Goal: Information Seeking & Learning: Compare options

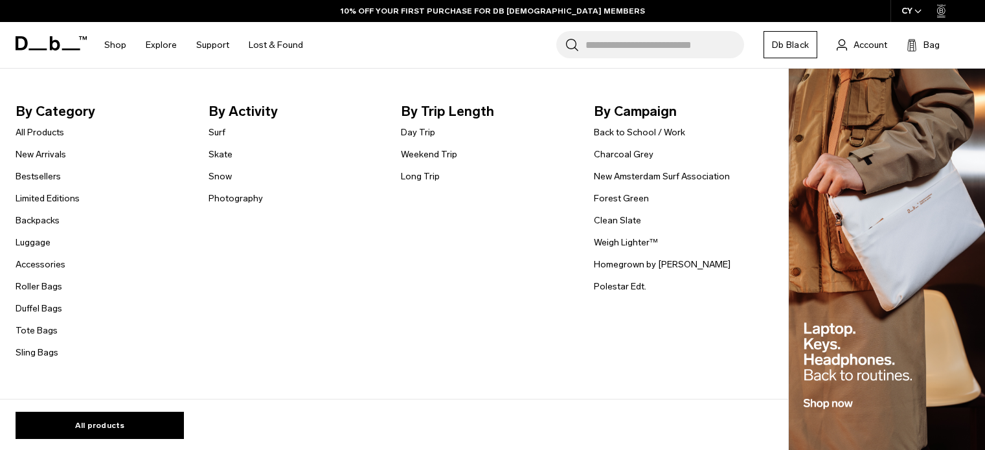
click at [80, 87] on nav "By Category All Products New Arrivals Bestsellers Limited Editions Backpacks [G…" at bounding box center [390, 234] width 781 height 331
drag, startPoint x: 0, startPoint y: 0, endPoint x: 80, endPoint y: 87, distance: 118.2
click at [80, 87] on nav "By Category All Products New Arrivals Bestsellers Limited Editions Backpacks [G…" at bounding box center [390, 234] width 781 height 331
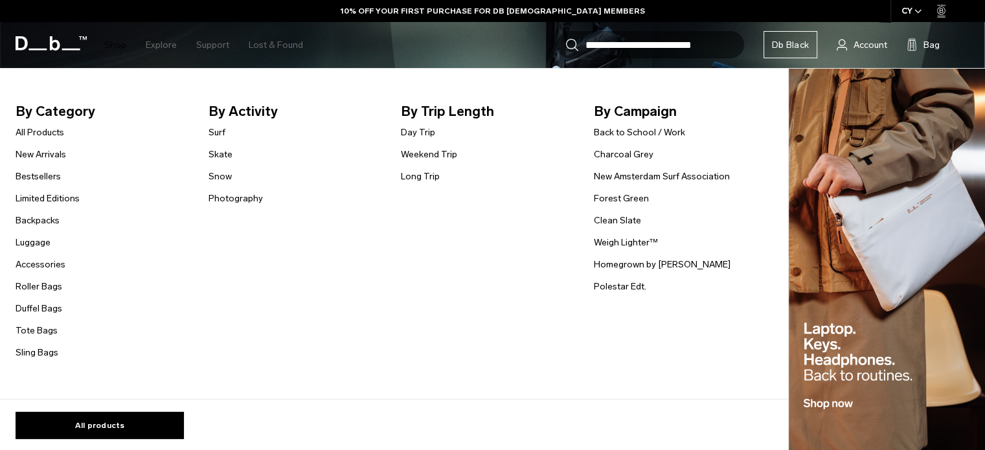
click at [80, 87] on nav "By Category All Products New Arrivals Bestsellers Limited Editions Backpacks Lu…" at bounding box center [390, 234] width 781 height 331
click at [45, 219] on link "Backpacks" at bounding box center [38, 221] width 44 height 14
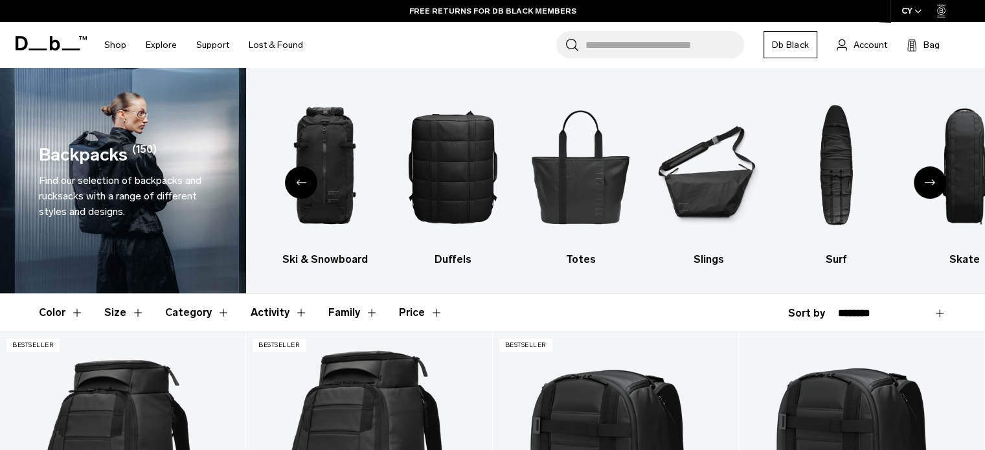
click at [295, 186] on div "Previous slide" at bounding box center [301, 182] width 32 height 32
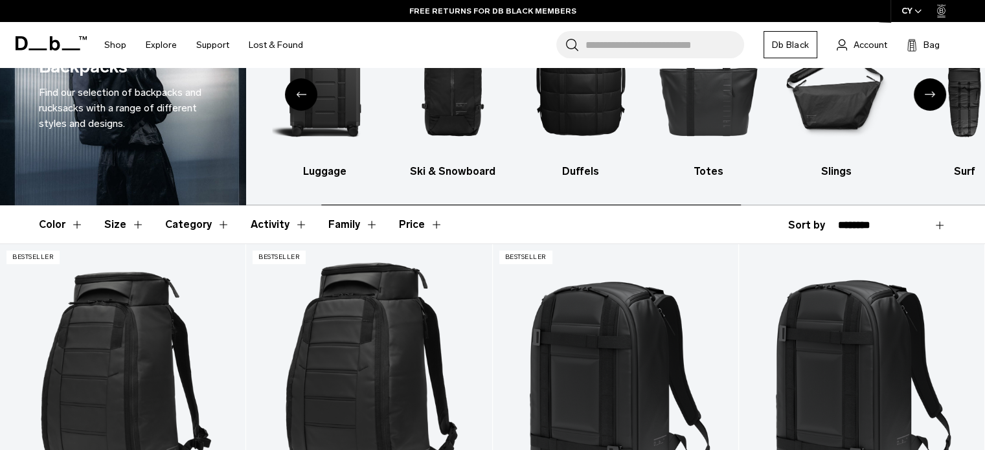
scroll to position [194, 0]
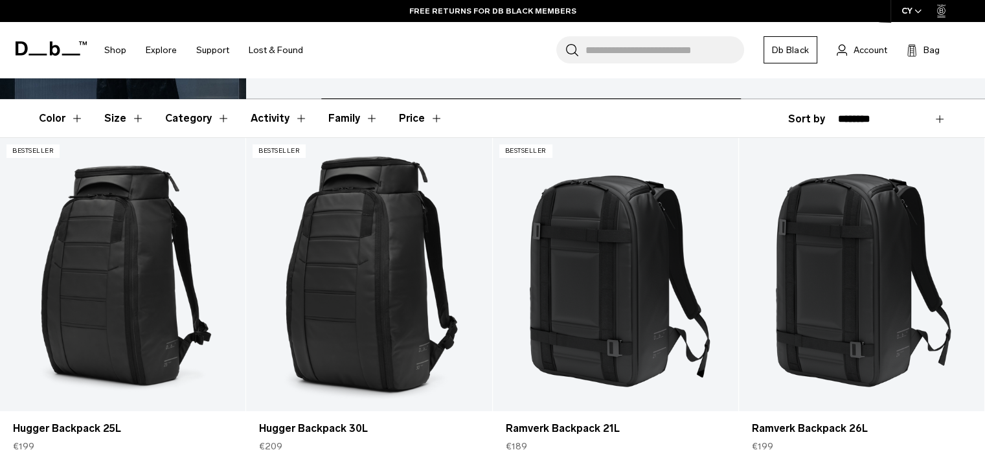
click at [909, 112] on div "**********" at bounding box center [867, 119] width 158 height 16
click at [927, 116] on select "**********" at bounding box center [892, 119] width 108 height 12
click at [838, 113] on select "**********" at bounding box center [892, 119] width 108 height 12
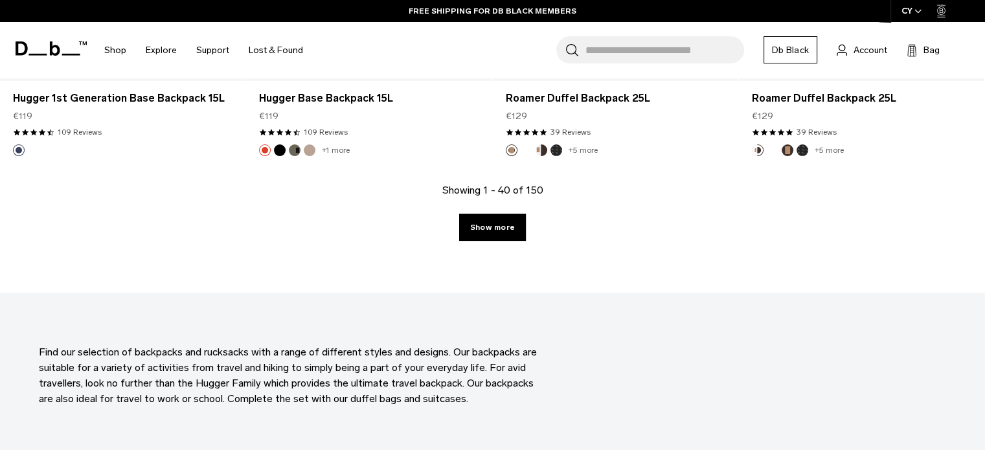
scroll to position [3884, 0]
click at [497, 231] on link "Show more" at bounding box center [492, 225] width 67 height 27
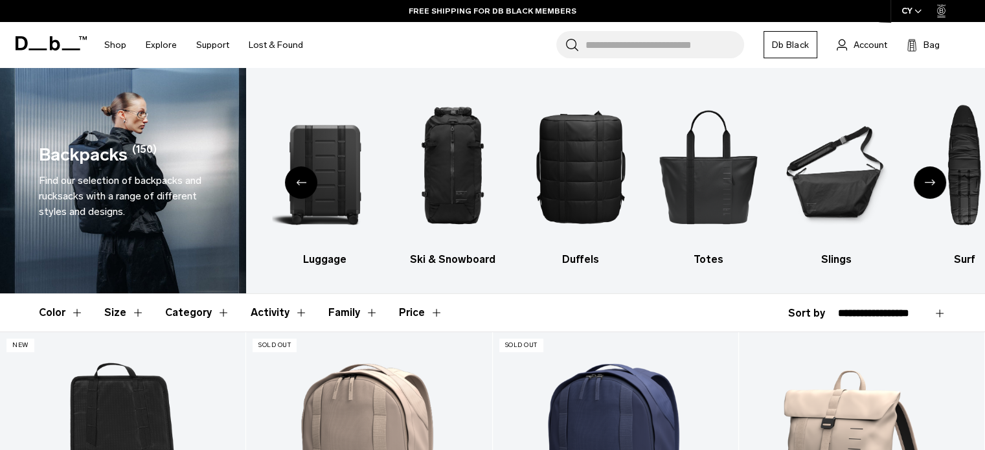
click at [930, 315] on select "**********" at bounding box center [892, 314] width 108 height 12
click at [838, 308] on select "**********" at bounding box center [892, 314] width 108 height 12
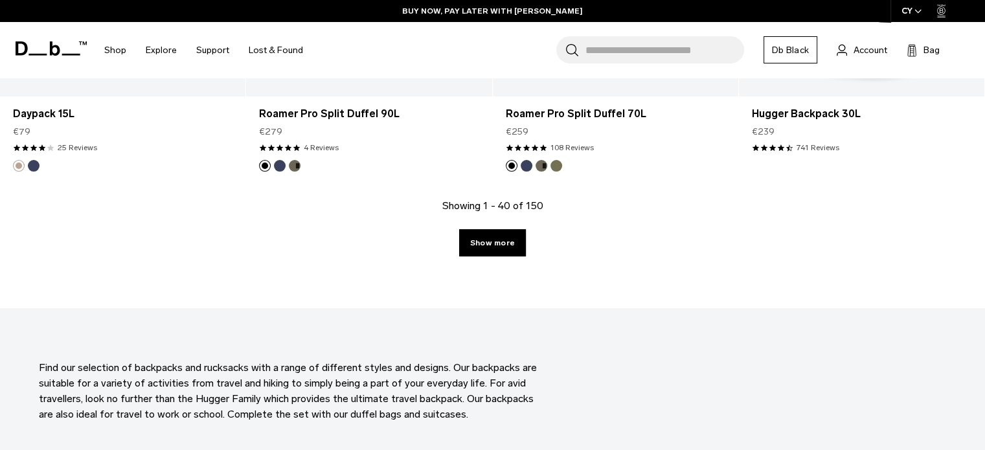
scroll to position [3906, 0]
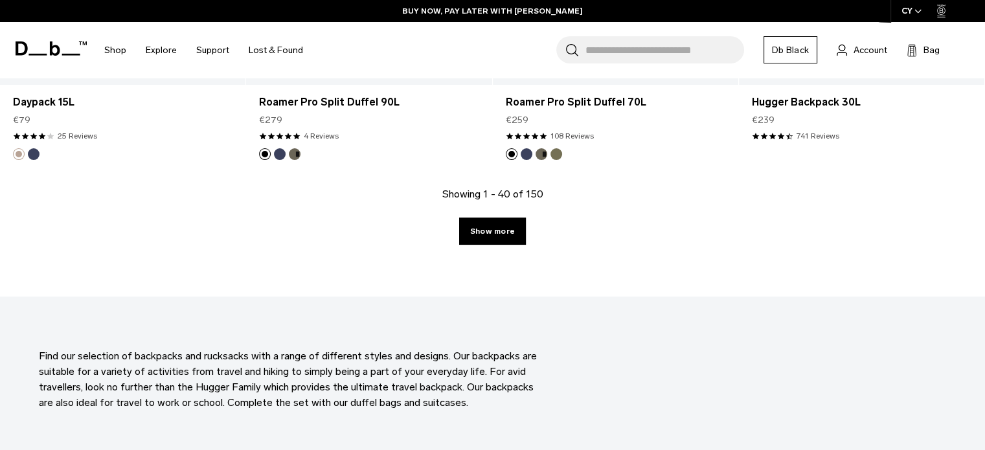
click at [502, 218] on link "Show more" at bounding box center [492, 231] width 67 height 27
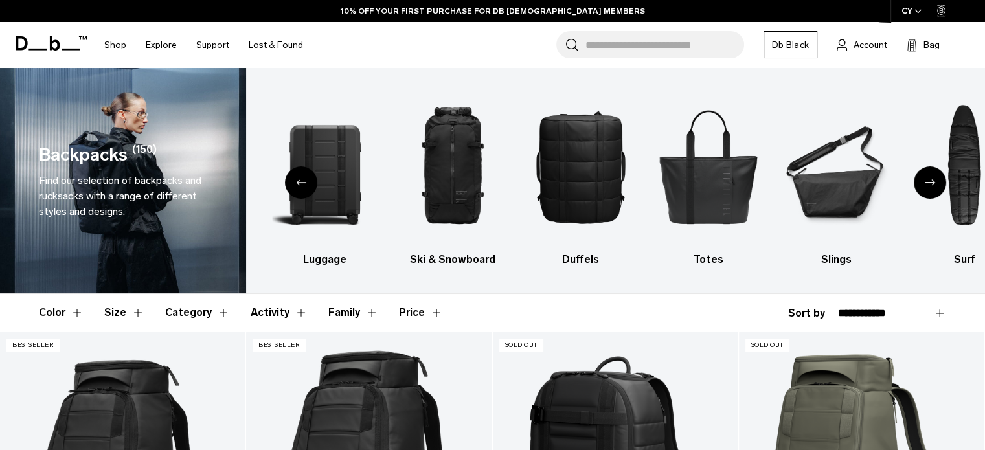
click at [942, 311] on select "**********" at bounding box center [892, 314] width 108 height 12
click at [838, 308] on select "**********" at bounding box center [892, 314] width 108 height 12
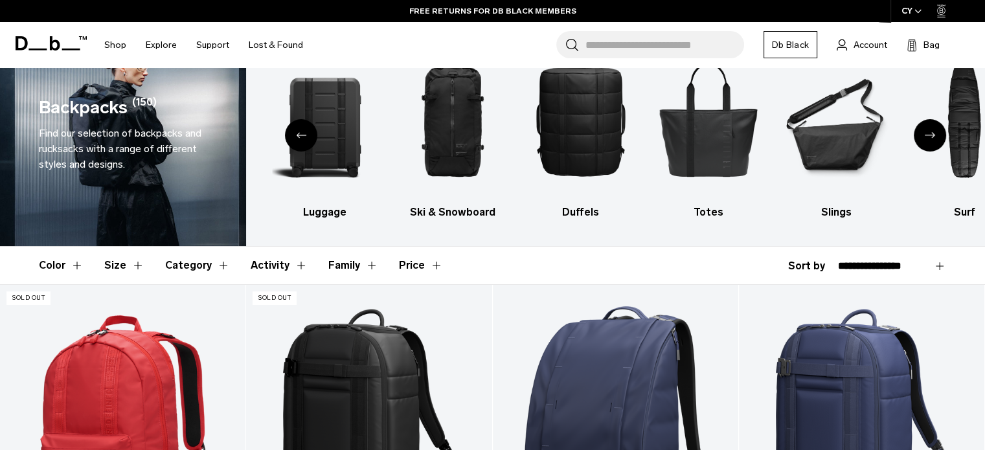
scroll to position [36, 0]
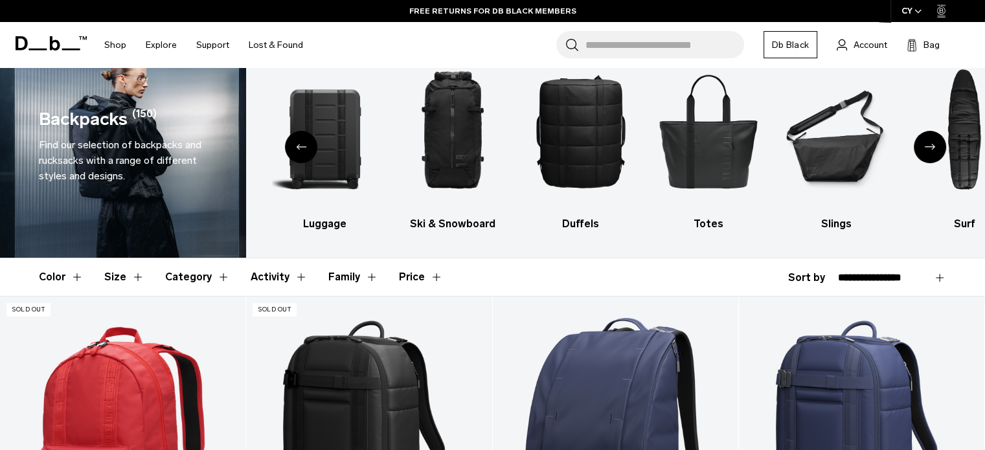
click at [67, 278] on button "Color" at bounding box center [61, 277] width 45 height 38
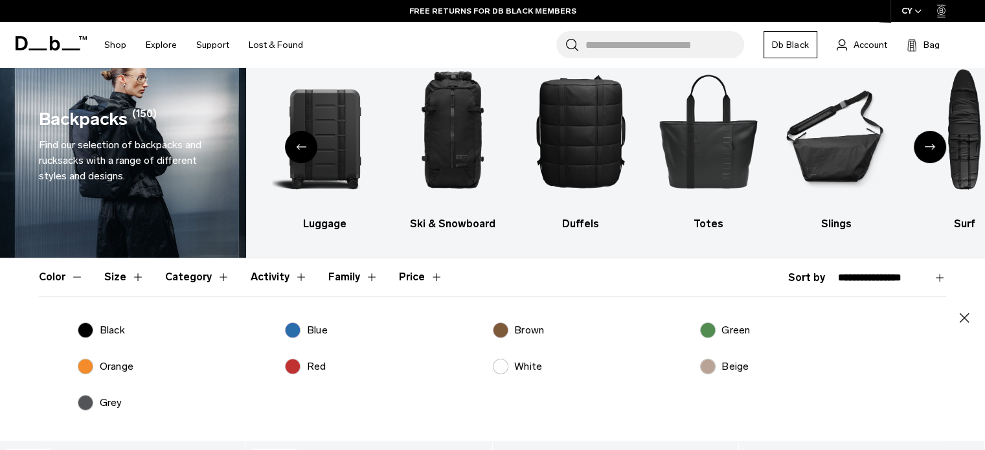
click at [85, 333] on label "Black" at bounding box center [101, 330] width 47 height 16
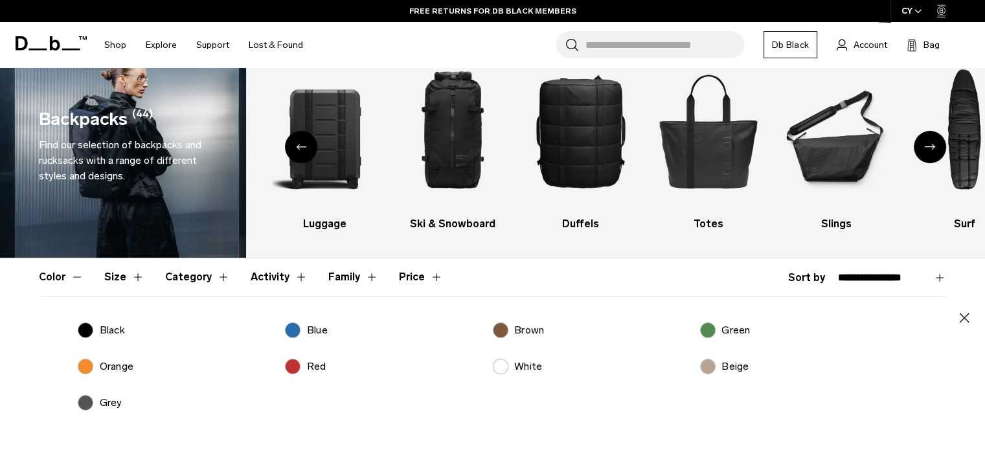
click at [70, 274] on button "Color" at bounding box center [61, 277] width 45 height 38
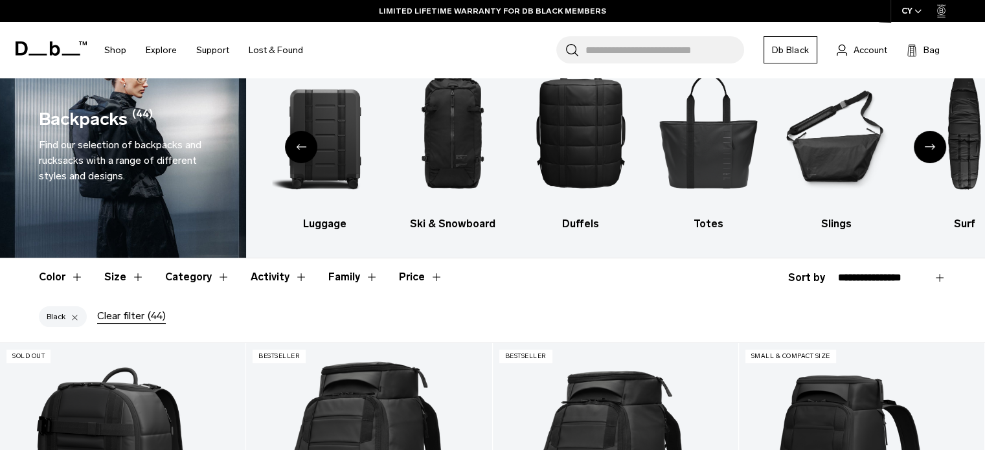
scroll to position [165, 0]
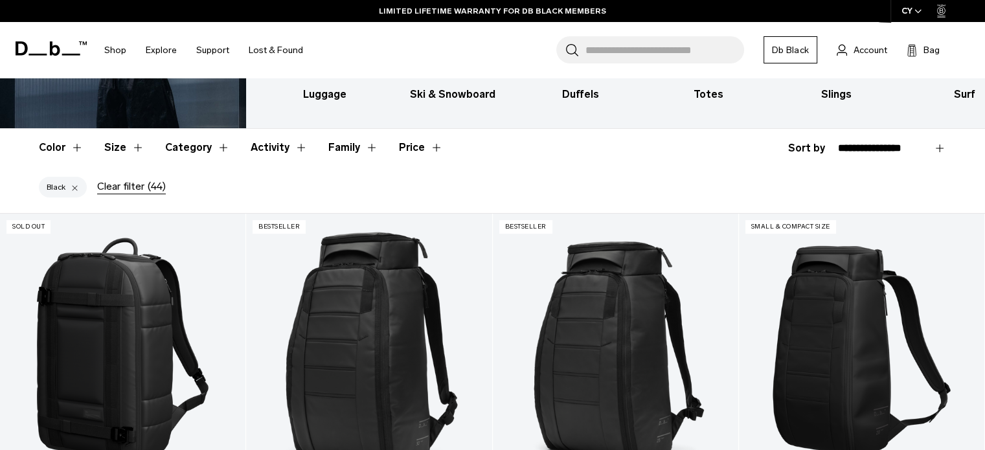
click at [927, 162] on header "Color Size Category Activity Family Price" at bounding box center [492, 148] width 907 height 38
click at [924, 154] on div "**********" at bounding box center [867, 148] width 158 height 16
click at [909, 144] on select "**********" at bounding box center [892, 148] width 108 height 12
select select "**********"
click at [838, 142] on select "**********" at bounding box center [892, 148] width 108 height 12
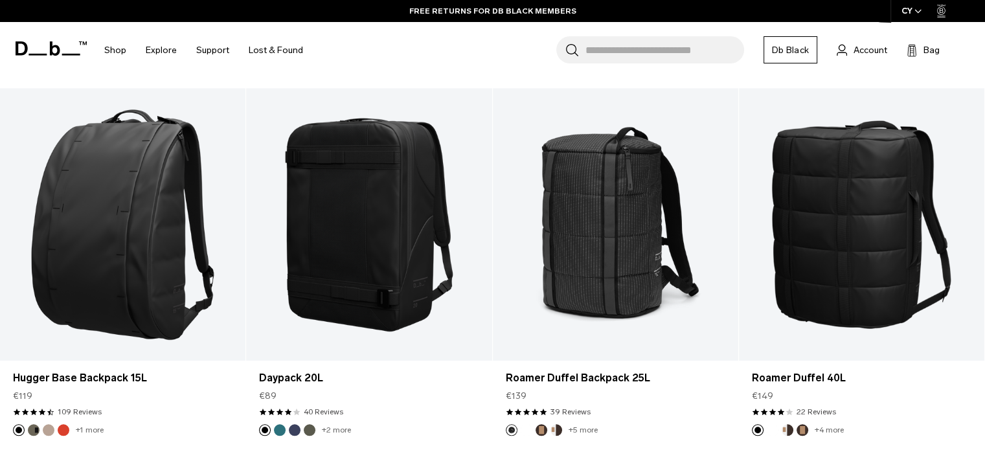
scroll to position [1046, 0]
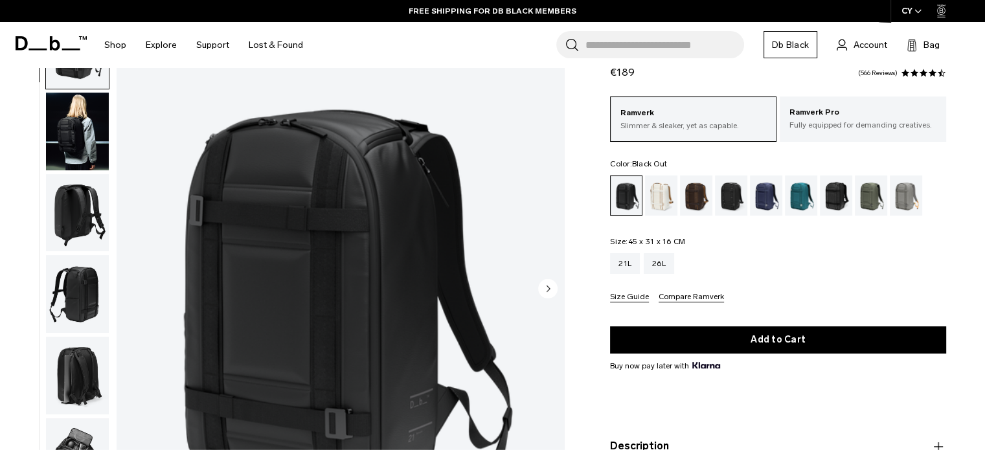
scroll to position [99, 0]
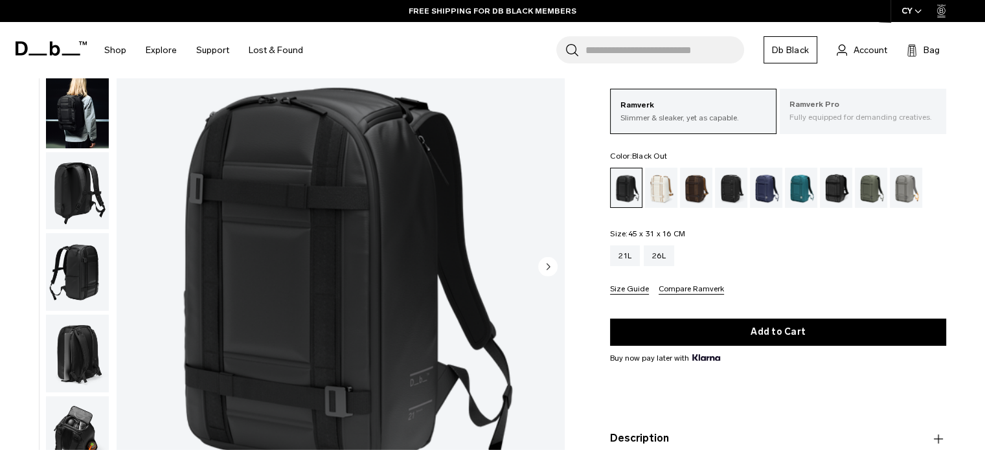
click at [870, 100] on p "Ramverk Pro" at bounding box center [862, 104] width 147 height 13
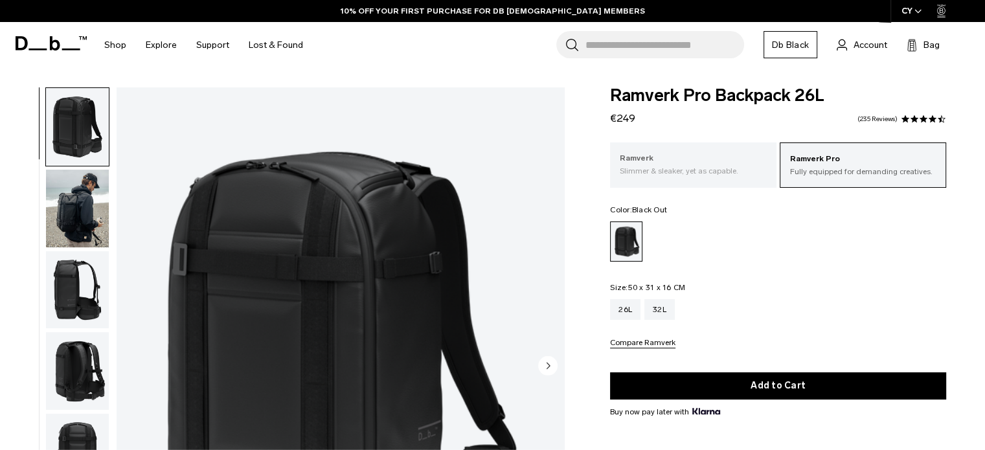
click at [707, 163] on p "Ramverk" at bounding box center [693, 158] width 147 height 13
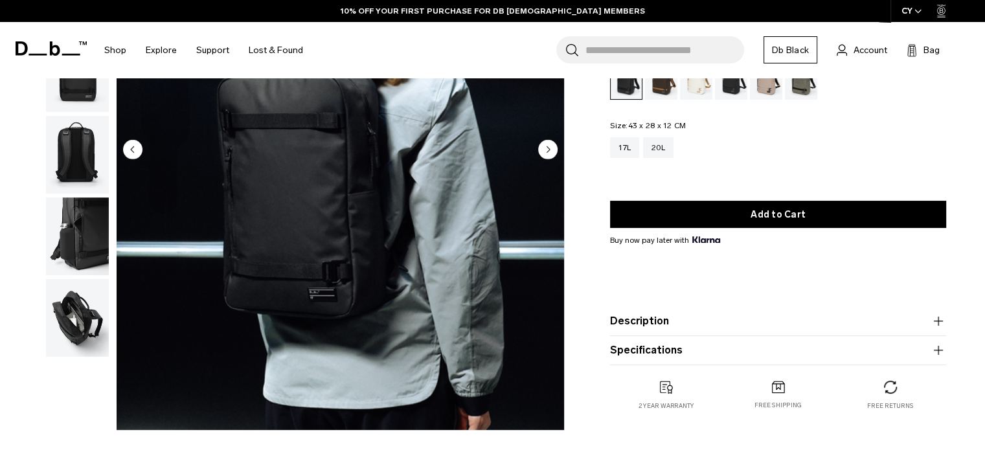
scroll to position [129, 0]
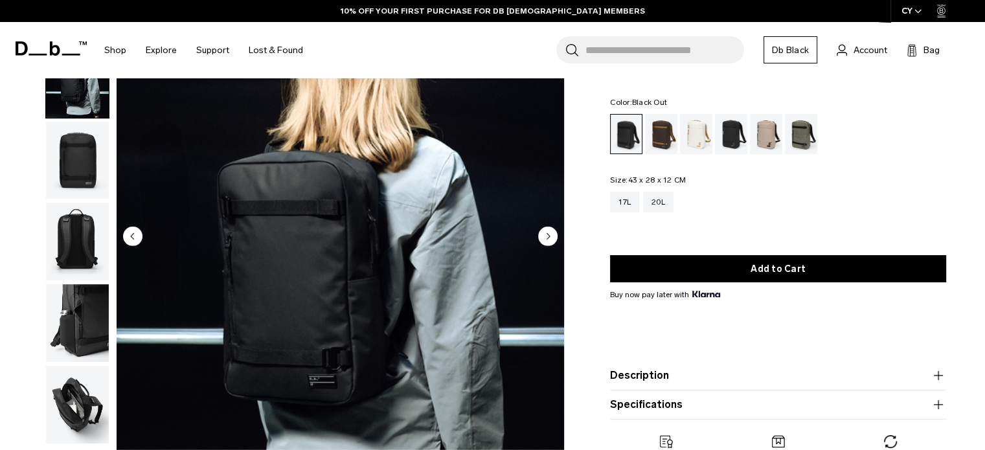
click at [77, 154] on img "button" at bounding box center [77, 161] width 63 height 78
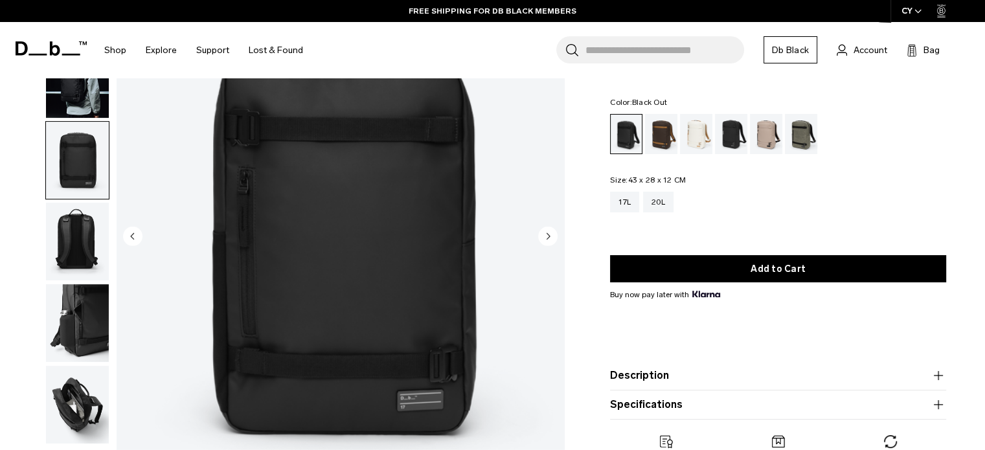
click at [75, 375] on img "button" at bounding box center [77, 405] width 63 height 78
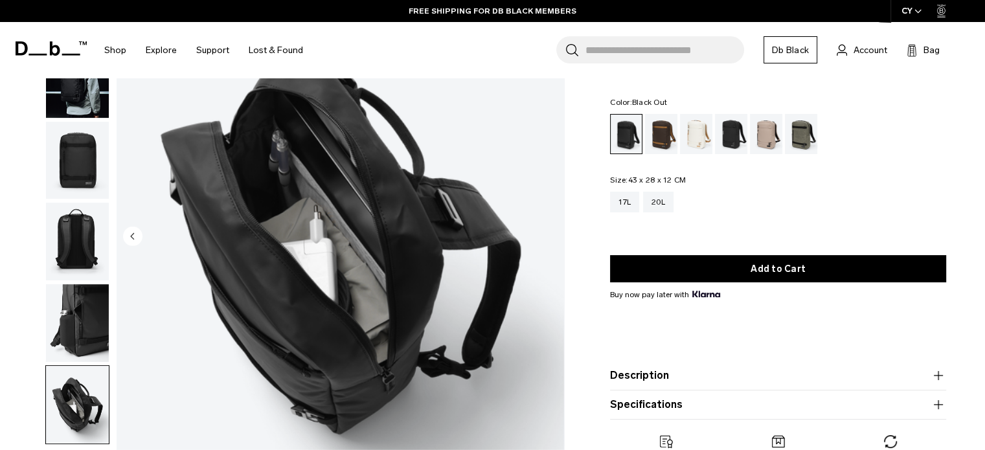
click at [78, 305] on img "button" at bounding box center [77, 323] width 63 height 78
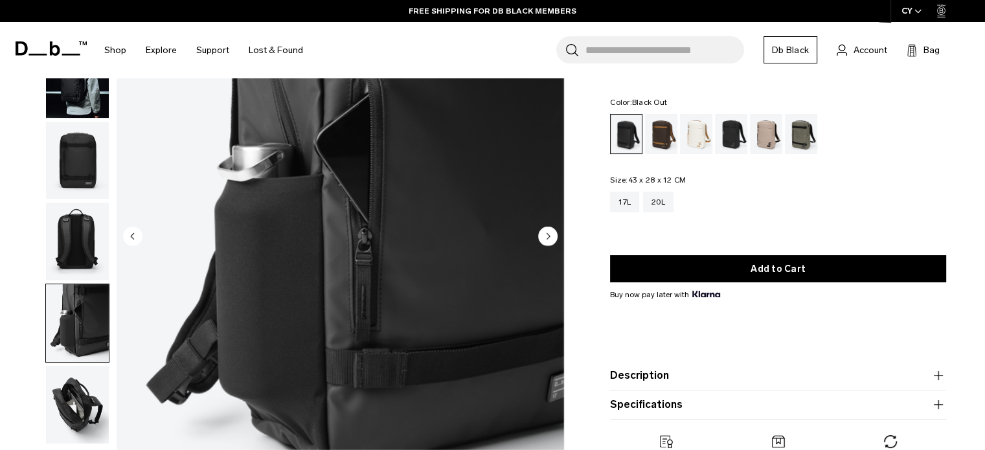
click at [75, 410] on img "button" at bounding box center [77, 405] width 63 height 78
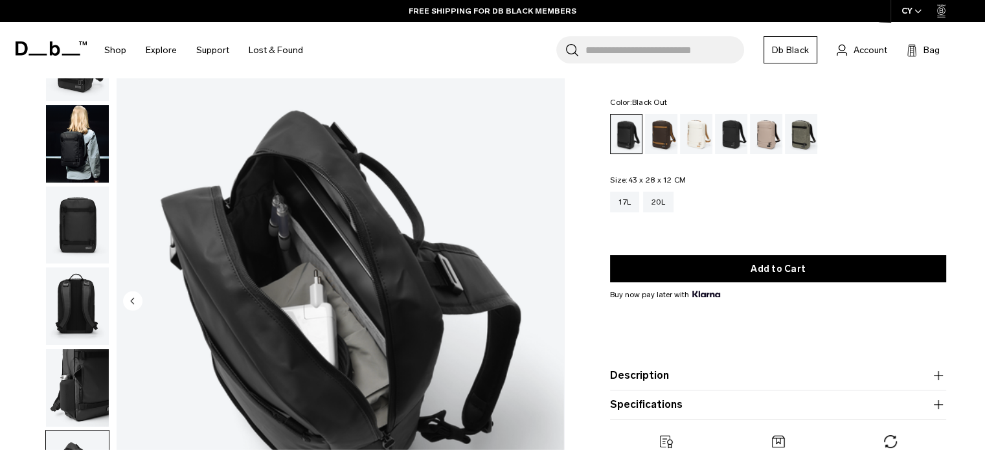
scroll to position [0, 0]
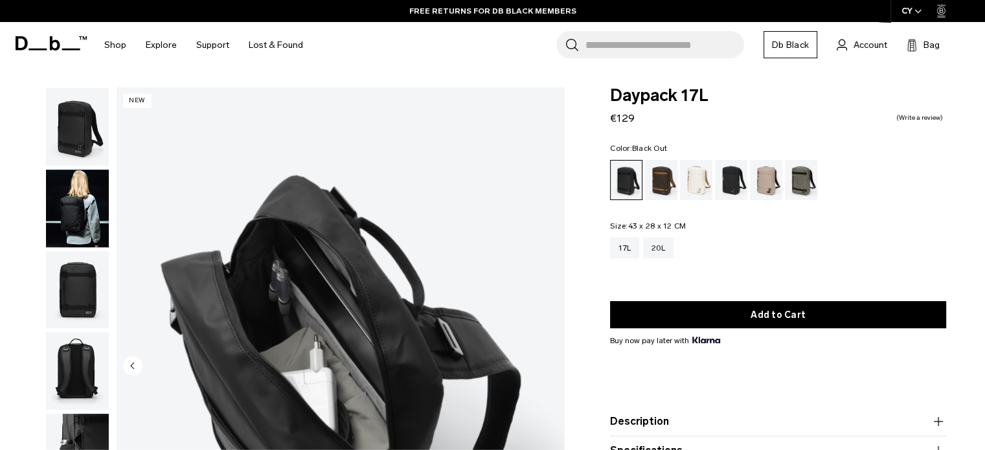
click at [105, 140] on img "button" at bounding box center [77, 127] width 63 height 78
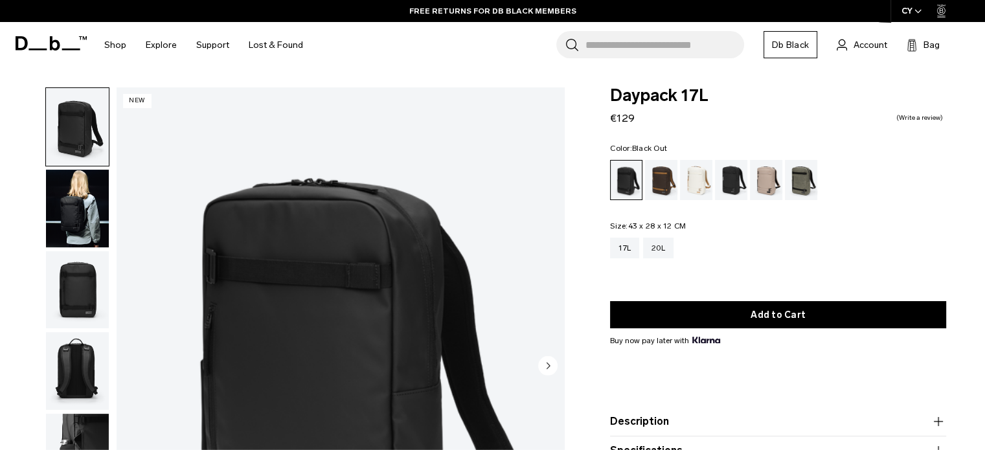
click at [352, 273] on img "1 / 6" at bounding box center [340, 366] width 447 height 559
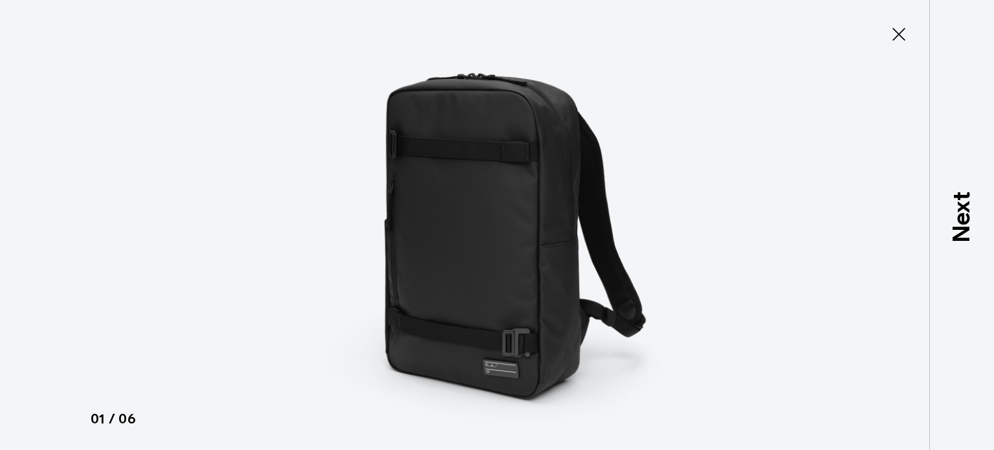
click at [449, 270] on img at bounding box center [497, 225] width 583 height 450
click at [906, 43] on icon at bounding box center [899, 34] width 21 height 21
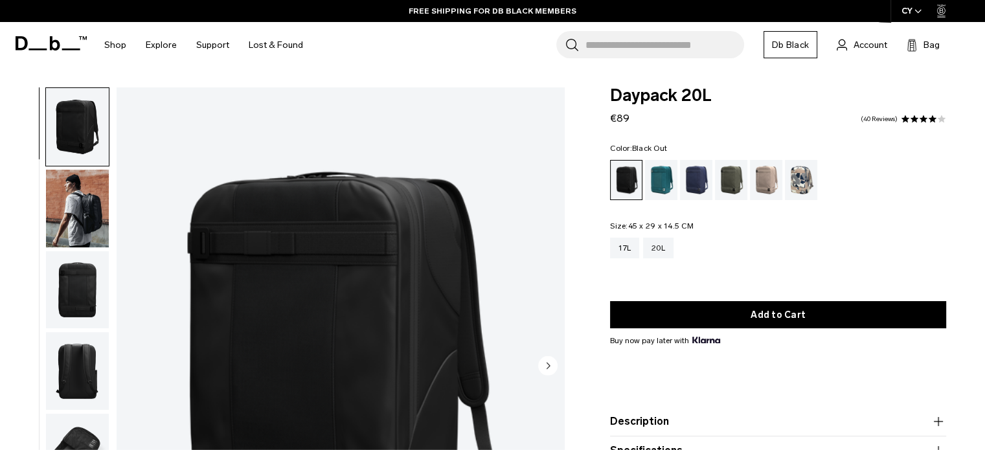
click at [98, 205] on img "button" at bounding box center [77, 209] width 63 height 78
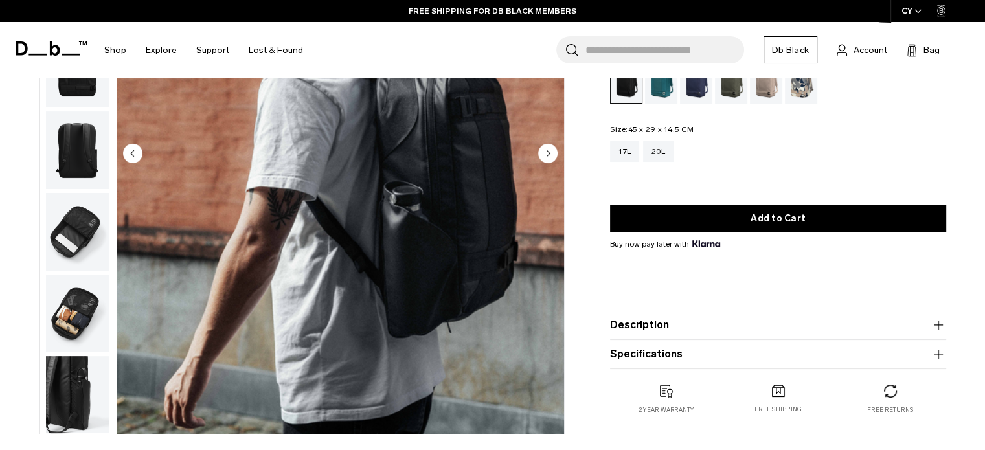
scroll to position [151, 0]
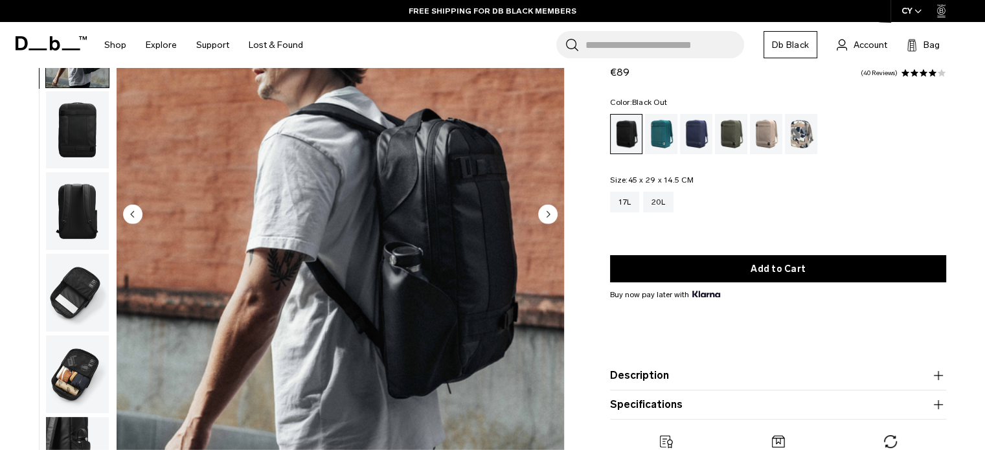
drag, startPoint x: 60, startPoint y: 274, endPoint x: 69, endPoint y: 232, distance: 42.4
click at [60, 274] on img "button" at bounding box center [77, 293] width 63 height 78
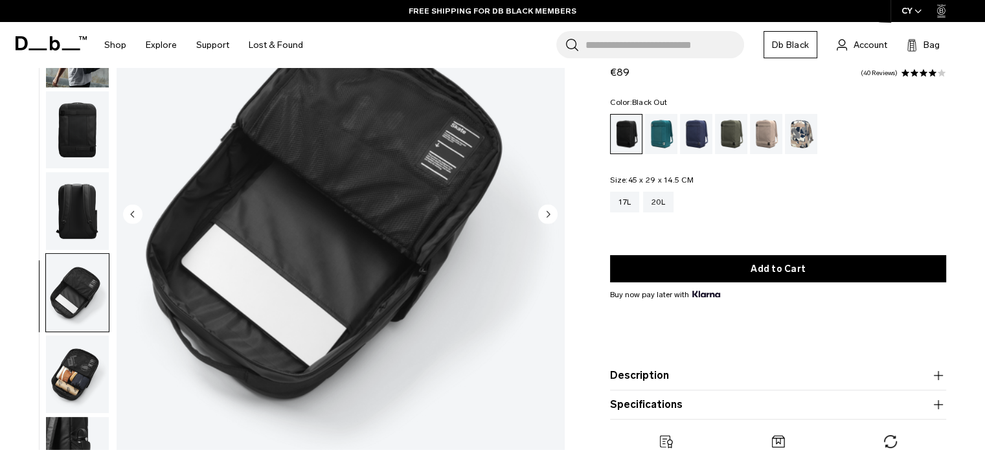
click at [71, 211] on img "button" at bounding box center [77, 211] width 63 height 78
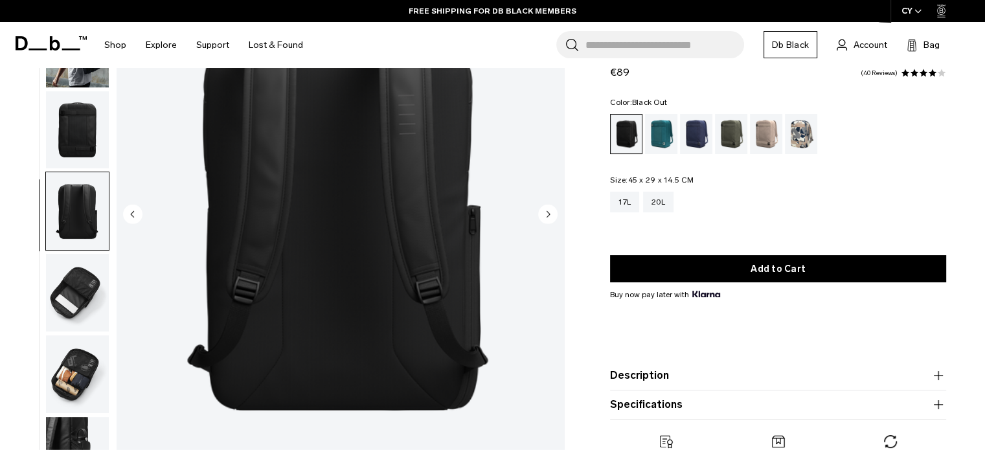
click at [71, 211] on img "button" at bounding box center [77, 211] width 63 height 78
click at [69, 137] on img "button" at bounding box center [77, 130] width 63 height 78
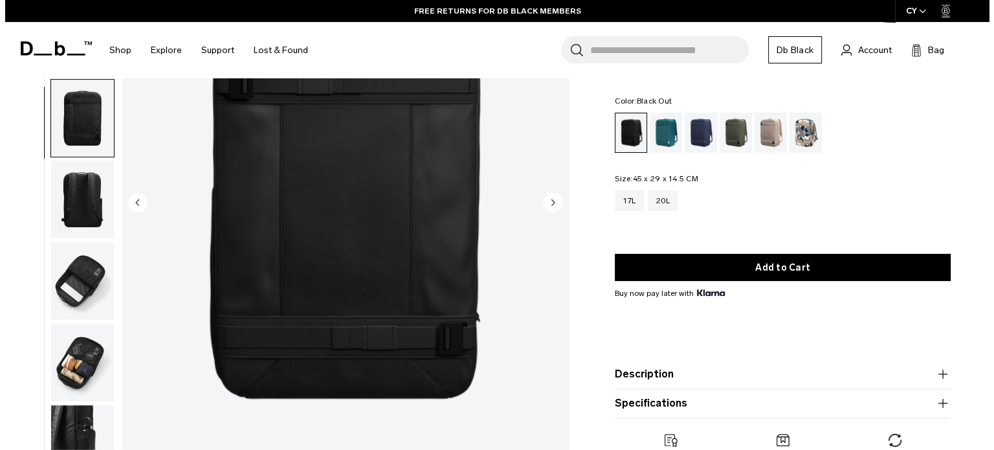
scroll to position [157, 0]
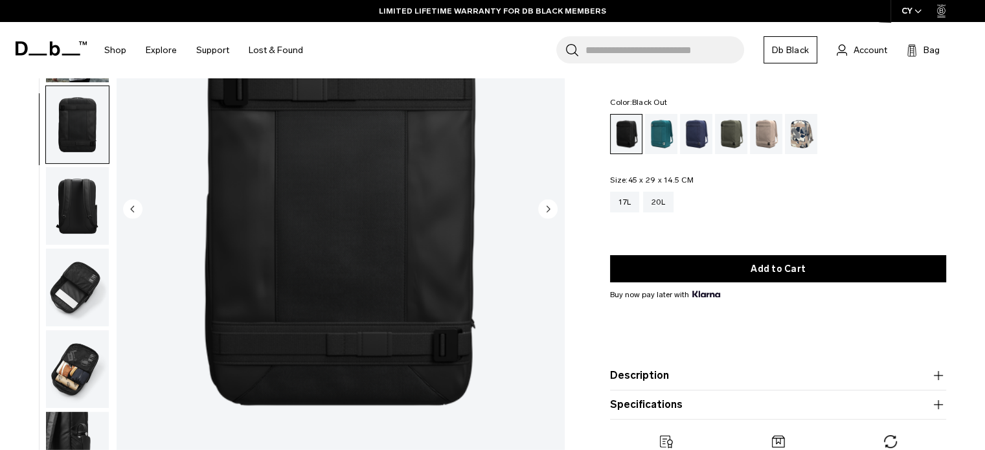
click at [346, 199] on img "3 / 7" at bounding box center [340, 210] width 447 height 559
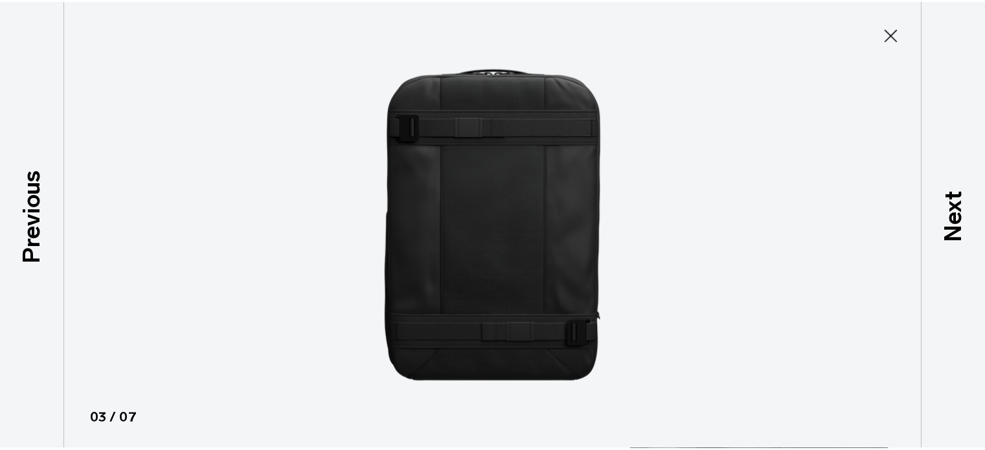
scroll to position [2, 0]
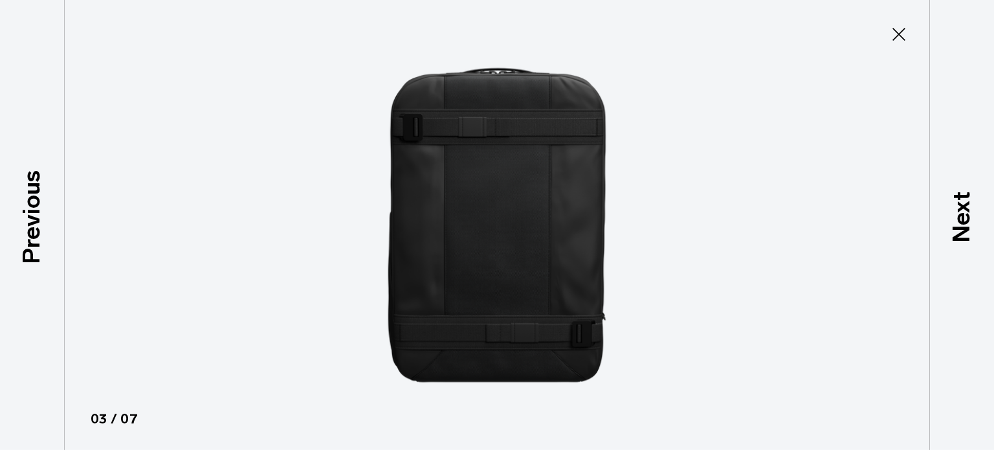
click at [505, 222] on img at bounding box center [497, 225] width 583 height 450
click at [893, 37] on icon at bounding box center [899, 34] width 21 height 21
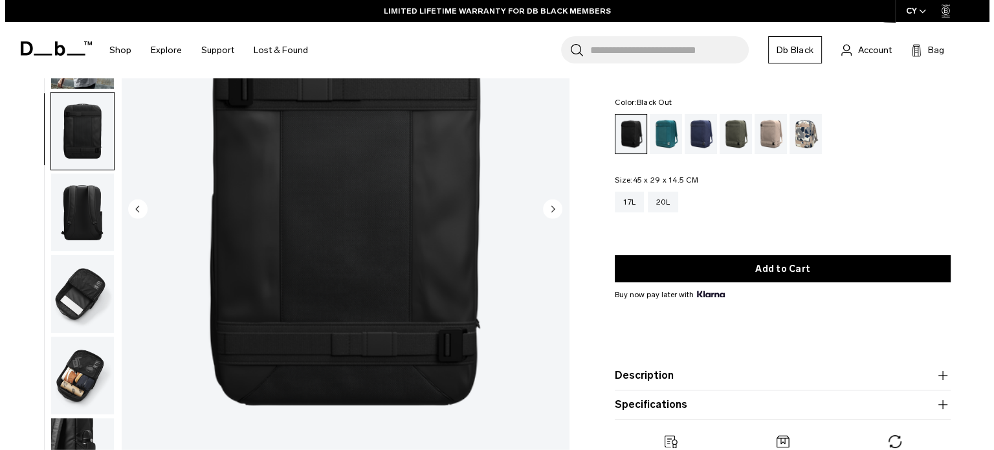
scroll to position [9, 0]
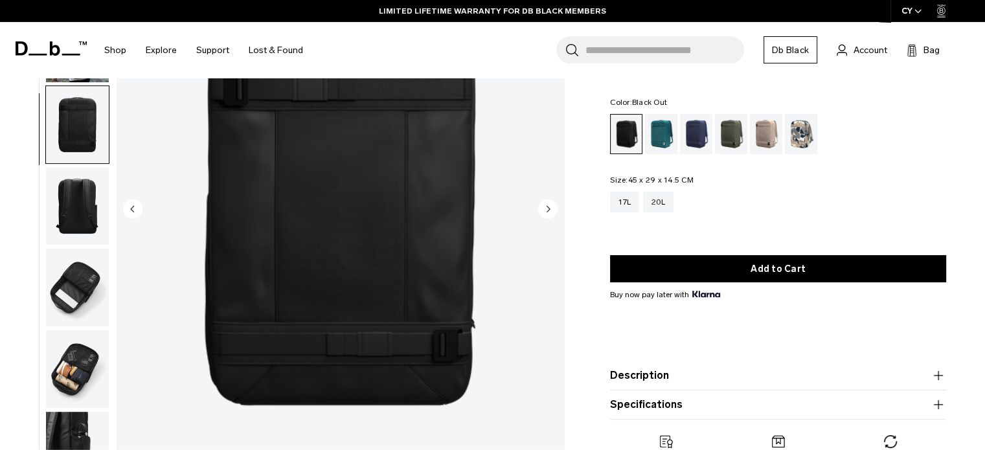
click at [85, 308] on img "button" at bounding box center [77, 288] width 63 height 78
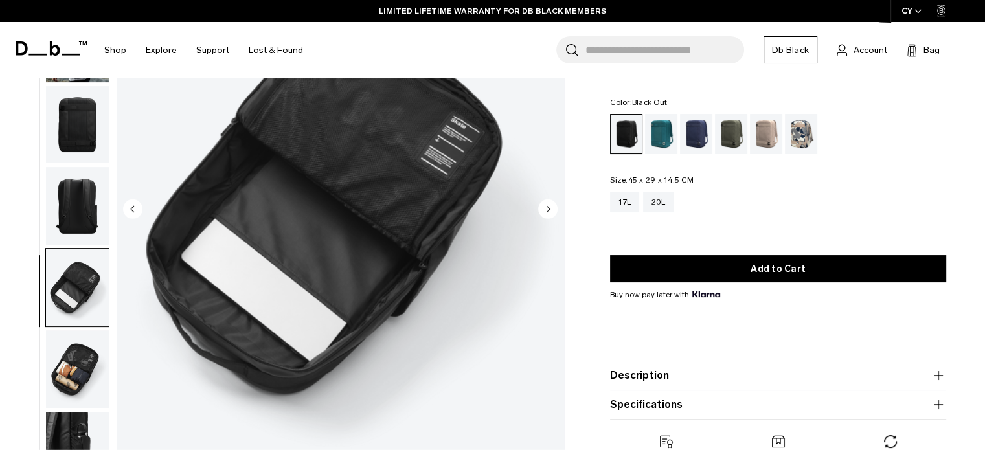
click at [69, 361] on img "button" at bounding box center [77, 369] width 63 height 78
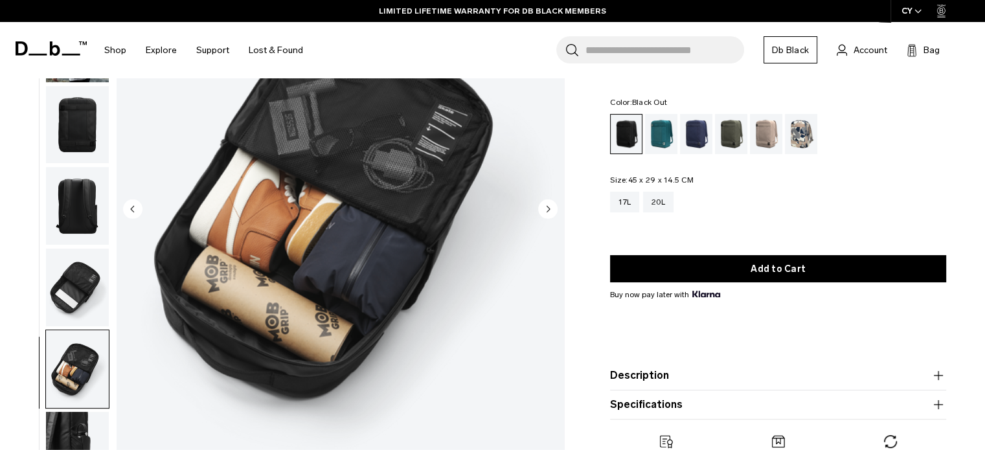
click at [337, 130] on img "6 / 7" at bounding box center [340, 210] width 447 height 559
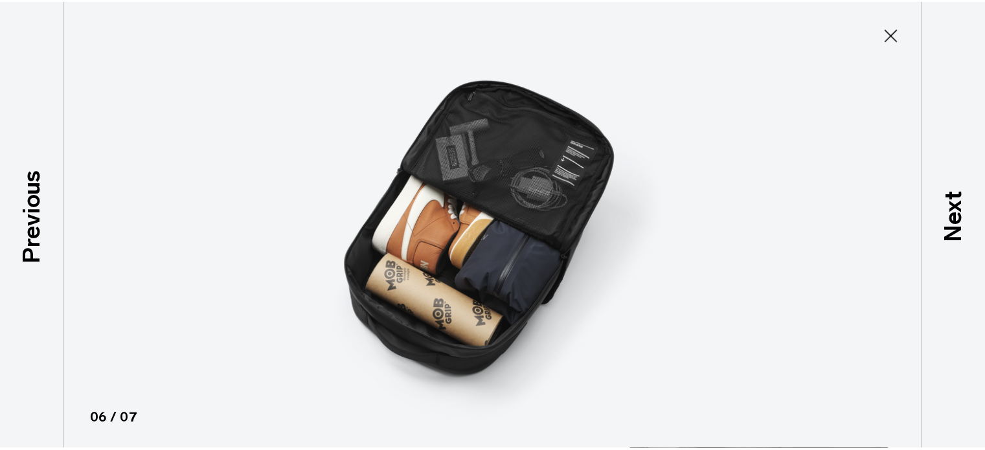
scroll to position [2, 0]
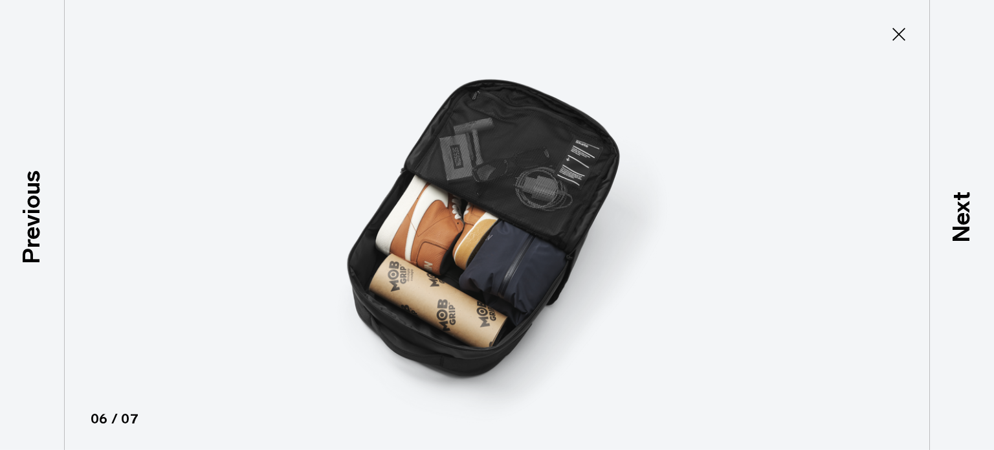
click at [462, 137] on img at bounding box center [497, 225] width 583 height 450
click at [513, 120] on img at bounding box center [497, 225] width 583 height 450
click at [903, 32] on icon at bounding box center [899, 34] width 21 height 21
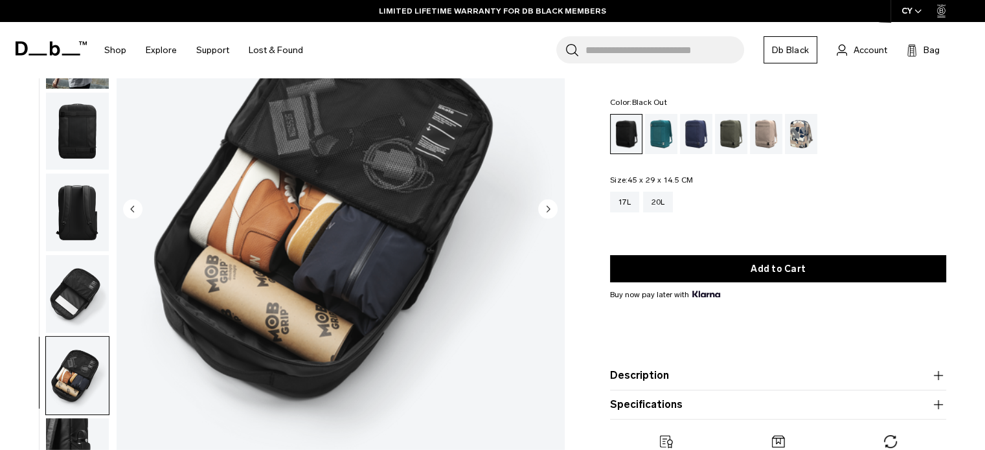
scroll to position [9, 0]
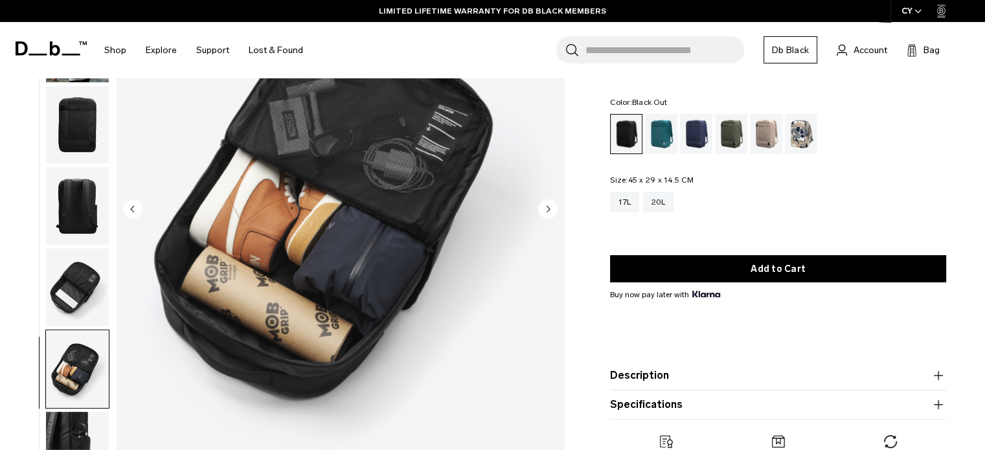
drag, startPoint x: 78, startPoint y: 414, endPoint x: 78, endPoint y: 403, distance: 10.4
click at [78, 414] on img "button" at bounding box center [77, 451] width 63 height 78
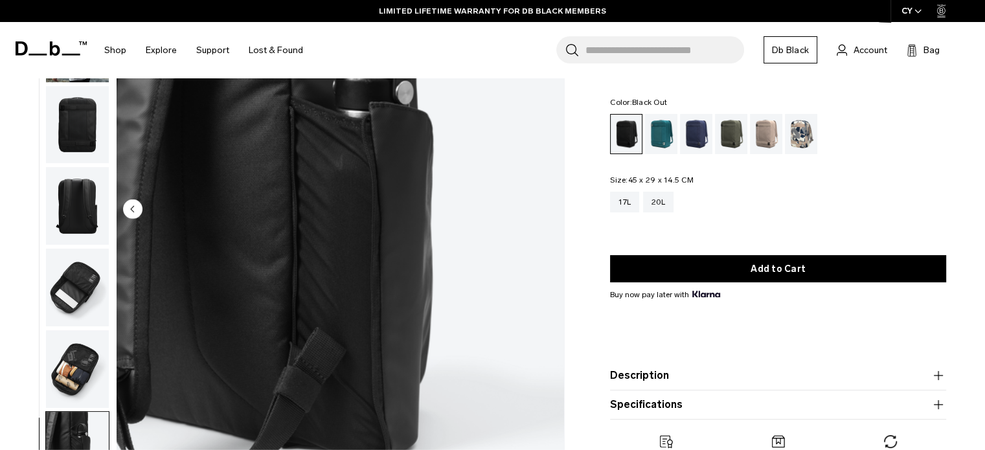
click at [73, 293] on img "button" at bounding box center [77, 288] width 63 height 78
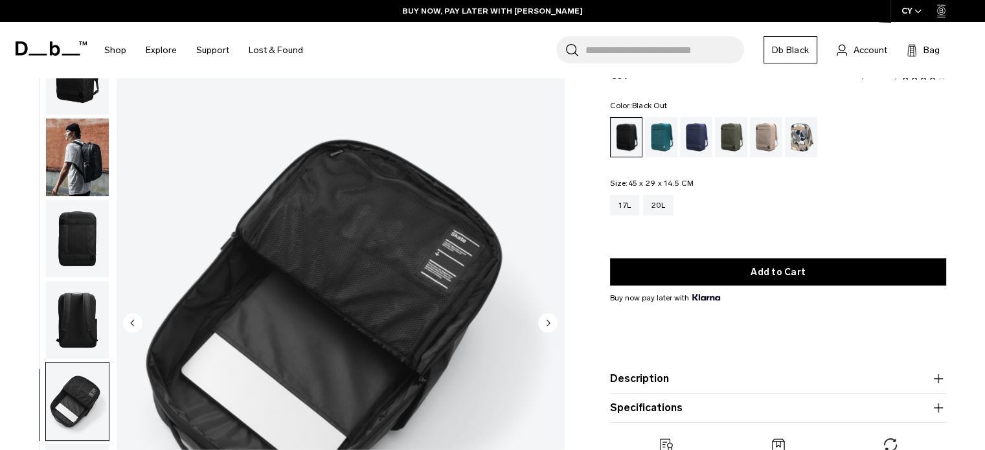
scroll to position [0, 0]
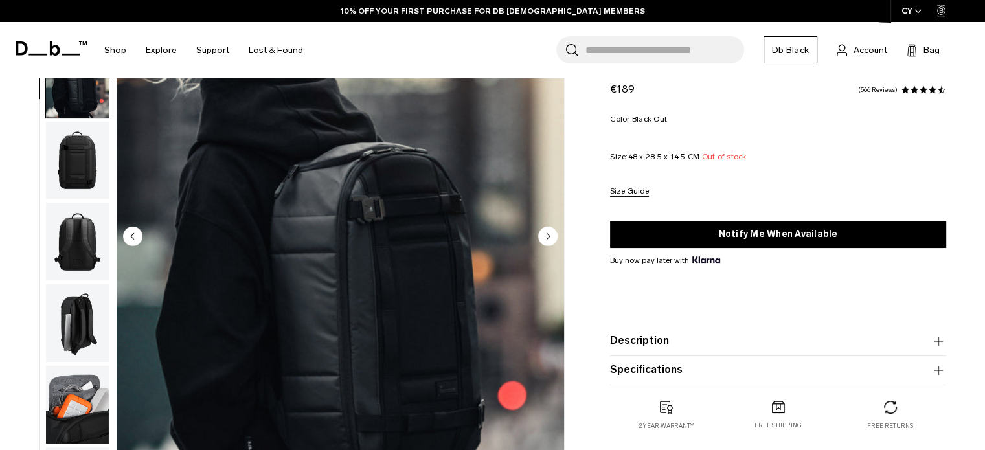
scroll to position [129, 0]
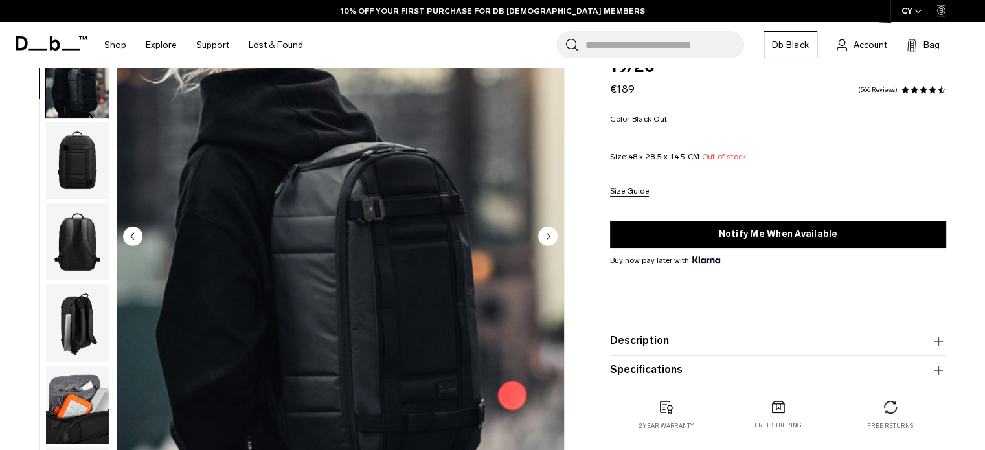
click at [80, 244] on img "button" at bounding box center [77, 242] width 63 height 78
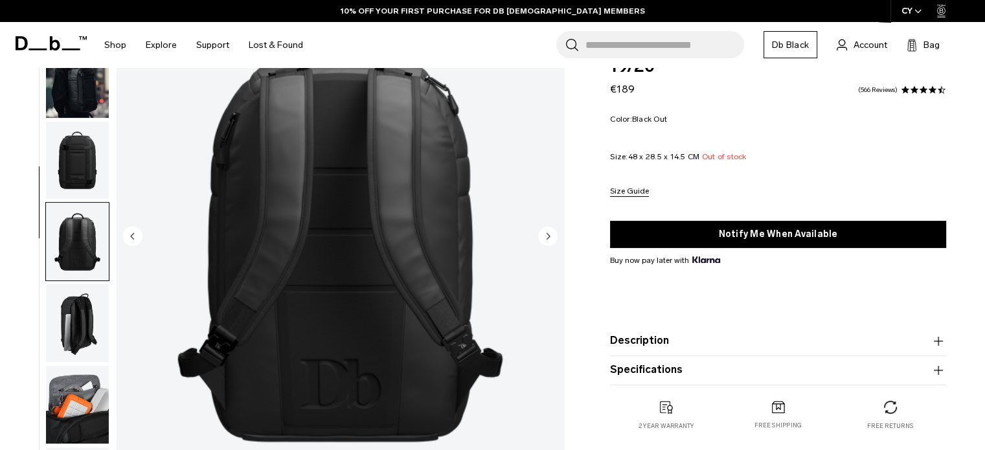
scroll to position [91, 0]
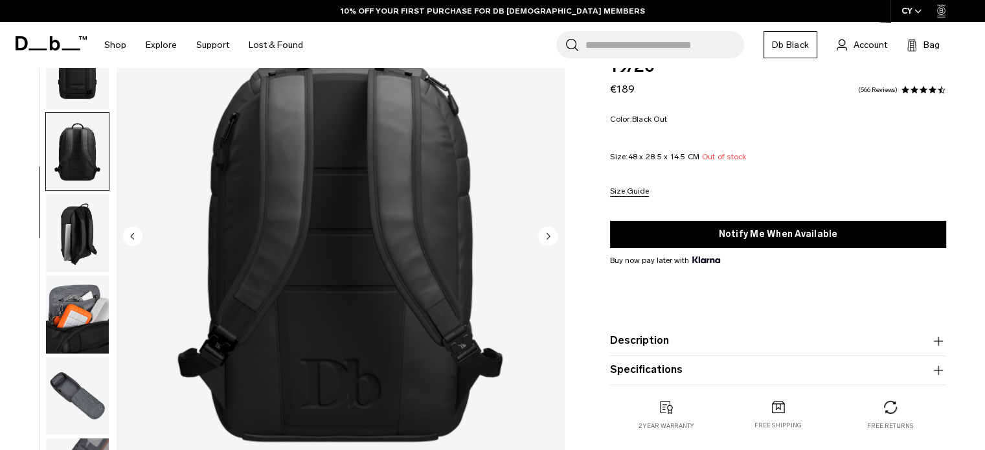
click at [78, 155] on img "button" at bounding box center [77, 152] width 63 height 78
click at [67, 238] on img "button" at bounding box center [77, 233] width 63 height 78
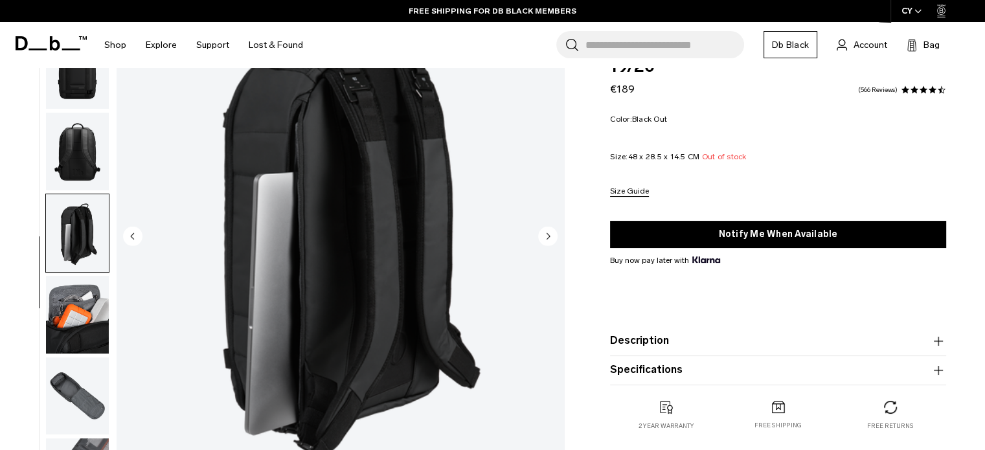
scroll to position [194, 0]
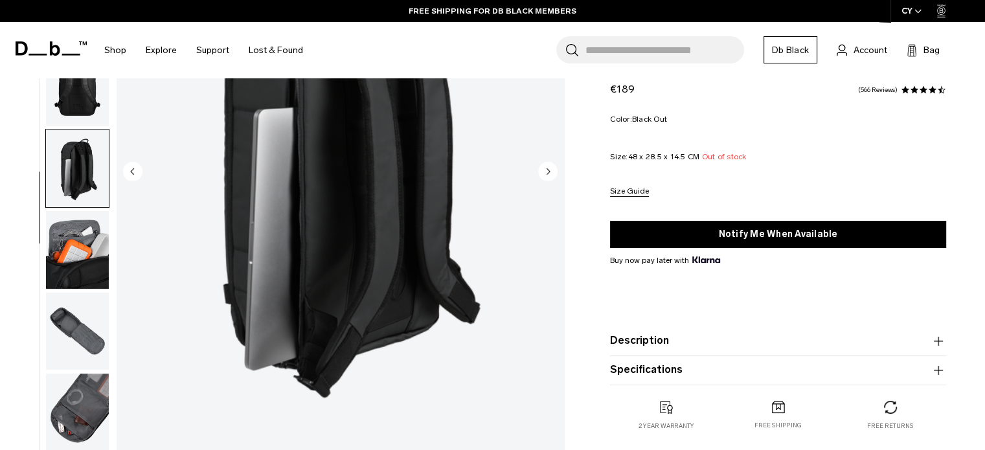
click at [73, 318] on img "button" at bounding box center [77, 332] width 63 height 78
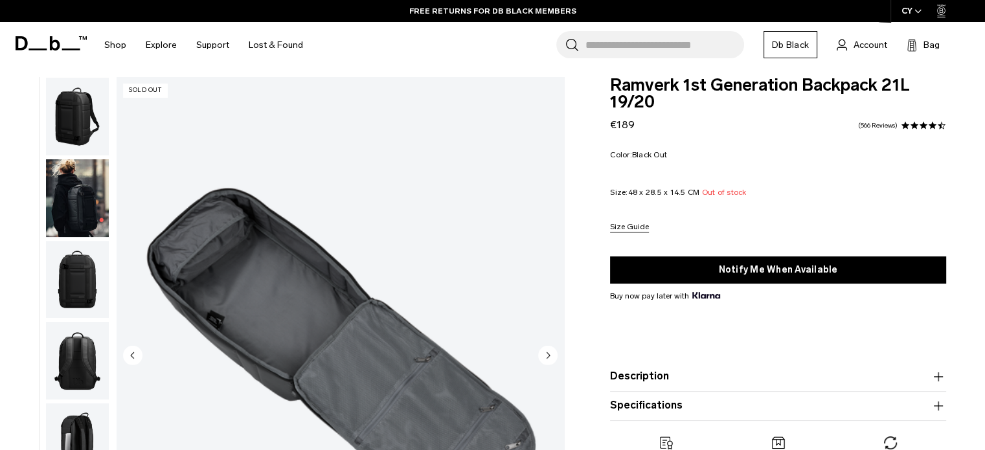
scroll to position [0, 0]
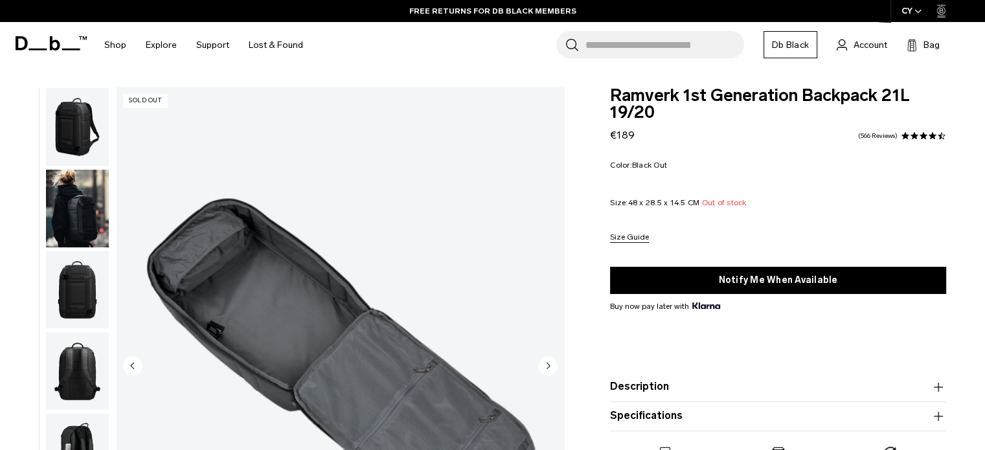
click at [66, 126] on img "button" at bounding box center [77, 127] width 63 height 78
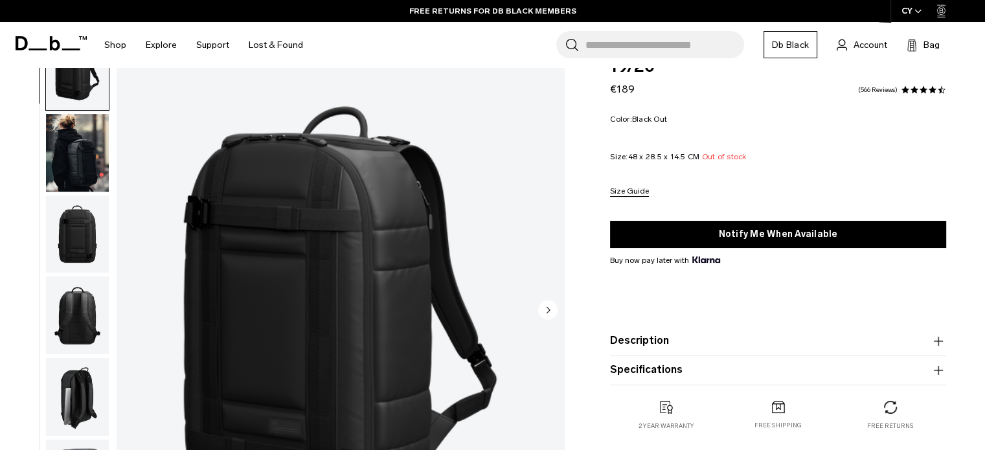
scroll to position [129, 0]
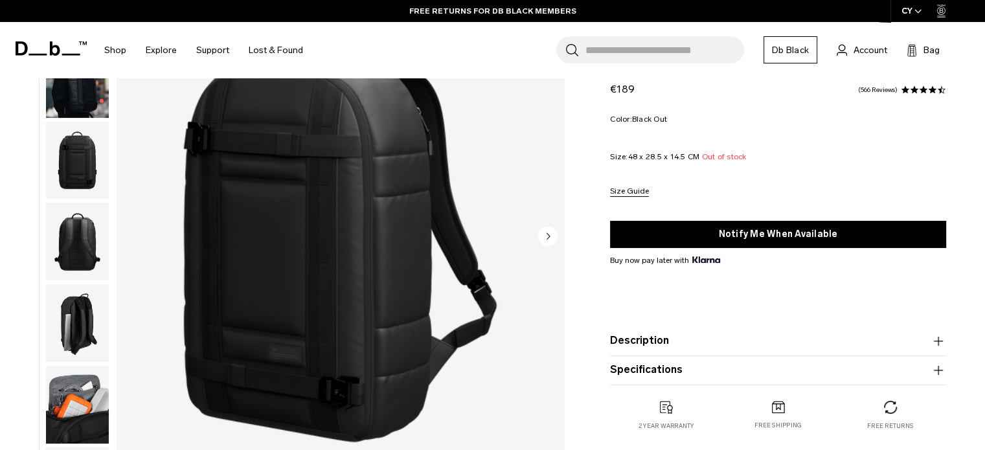
click at [549, 235] on icon "Next slide" at bounding box center [548, 236] width 3 height 6
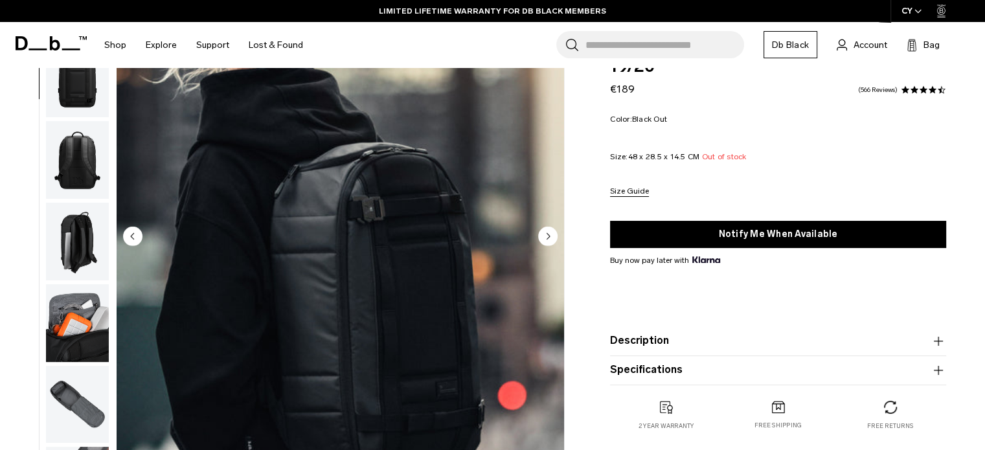
click at [544, 236] on circle "Next slide" at bounding box center [547, 235] width 19 height 19
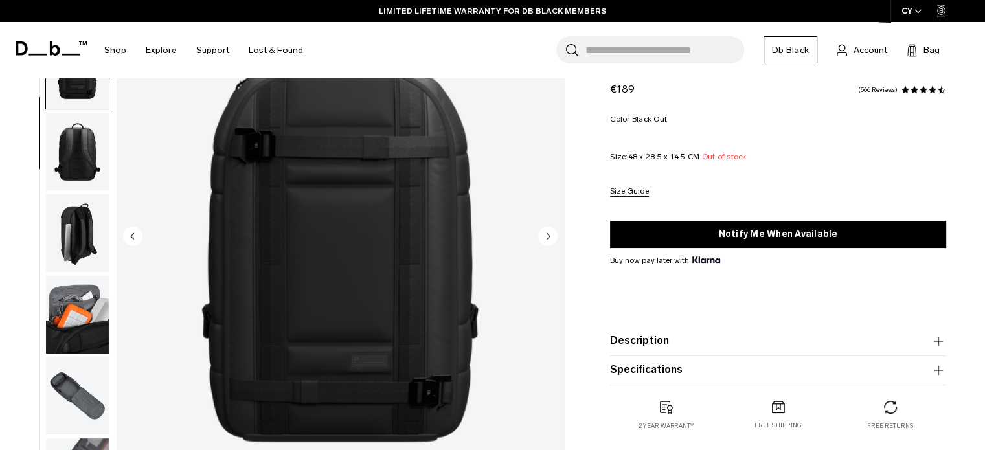
click at [548, 236] on icon "Next slide" at bounding box center [548, 236] width 3 height 6
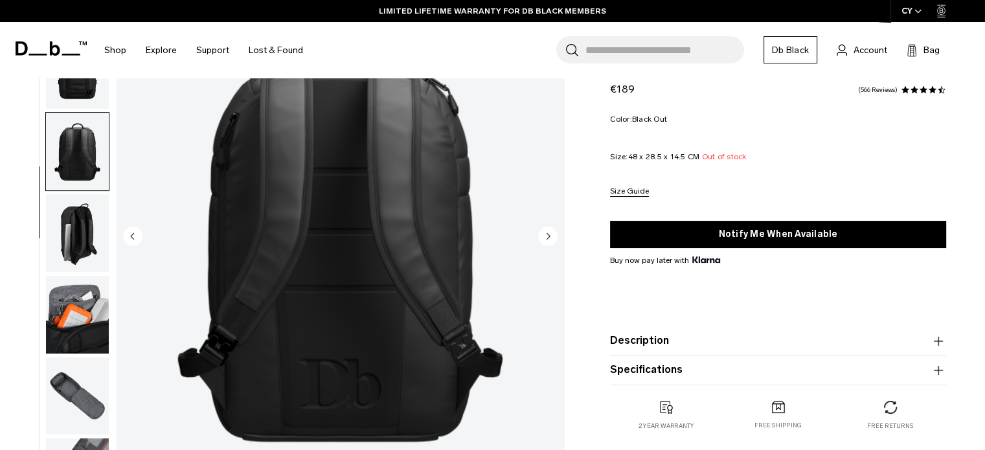
click at [548, 236] on icon "Next slide" at bounding box center [548, 236] width 3 height 6
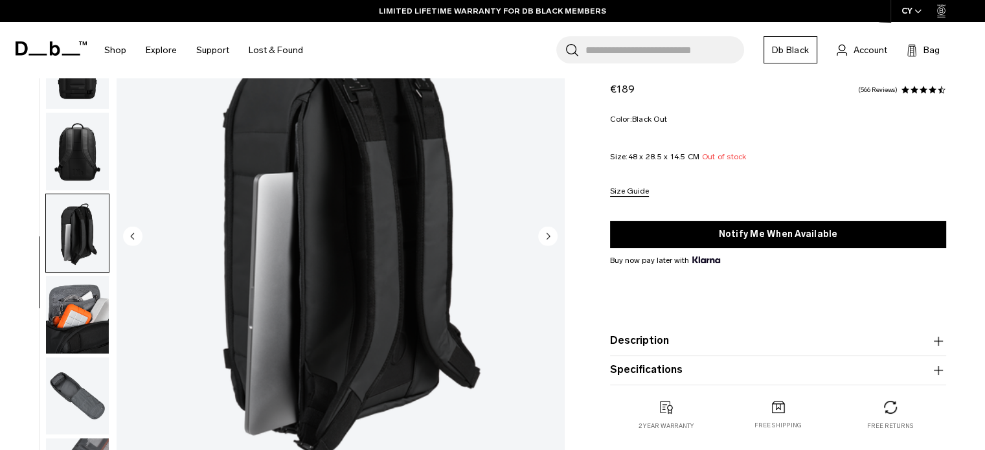
click at [548, 236] on icon "Next slide" at bounding box center [548, 236] width 3 height 6
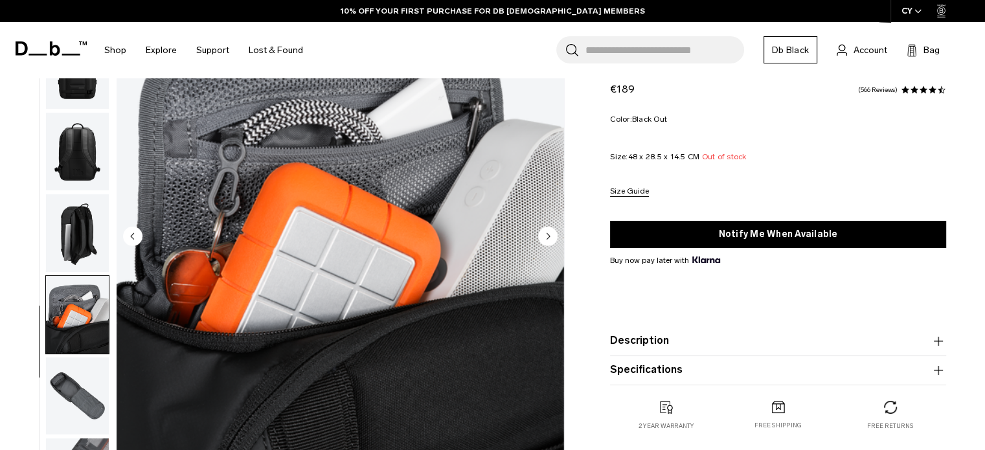
click at [549, 236] on icon "Next slide" at bounding box center [548, 236] width 3 height 6
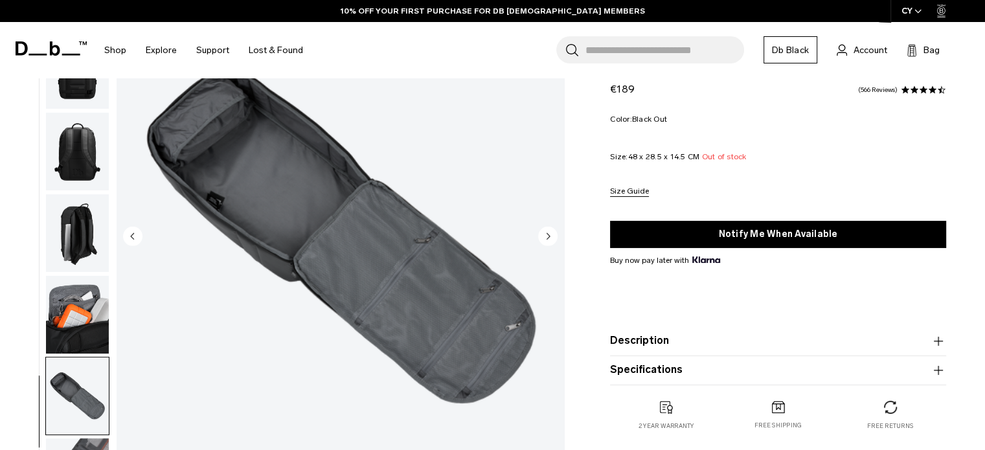
click at [132, 238] on icon "Previous slide" at bounding box center [132, 236] width 3 height 6
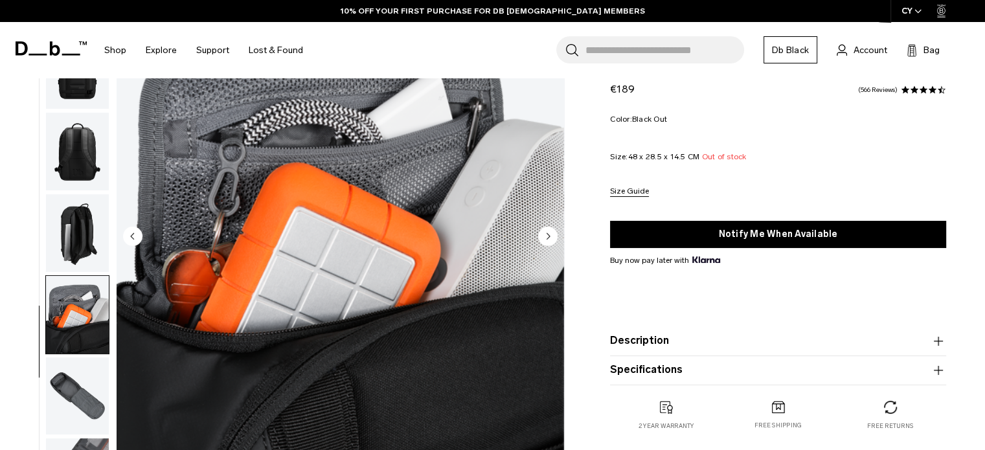
click at [550, 233] on circle "Next slide" at bounding box center [547, 235] width 19 height 19
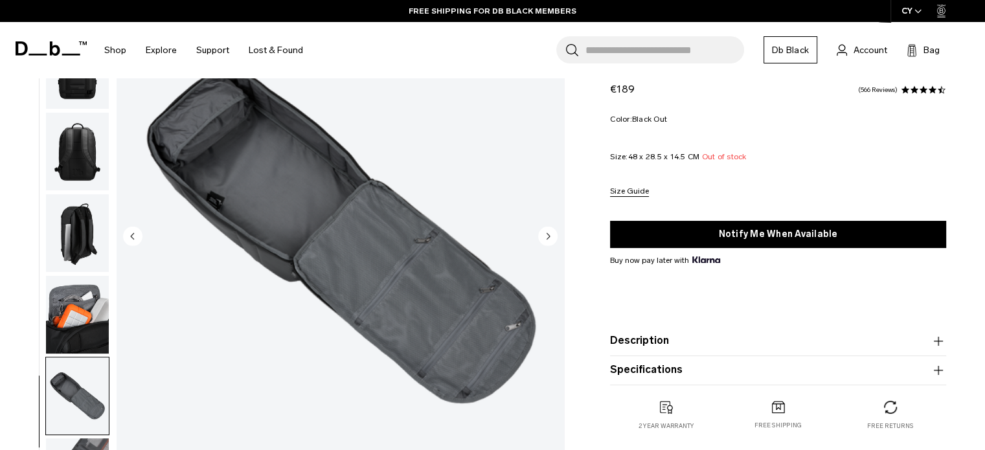
click at [553, 239] on circle "Next slide" at bounding box center [547, 235] width 19 height 19
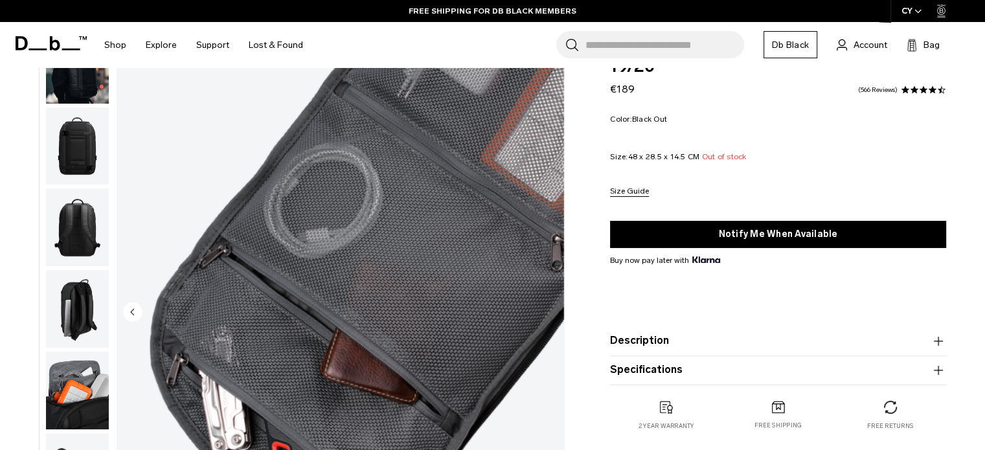
scroll to position [0, 0]
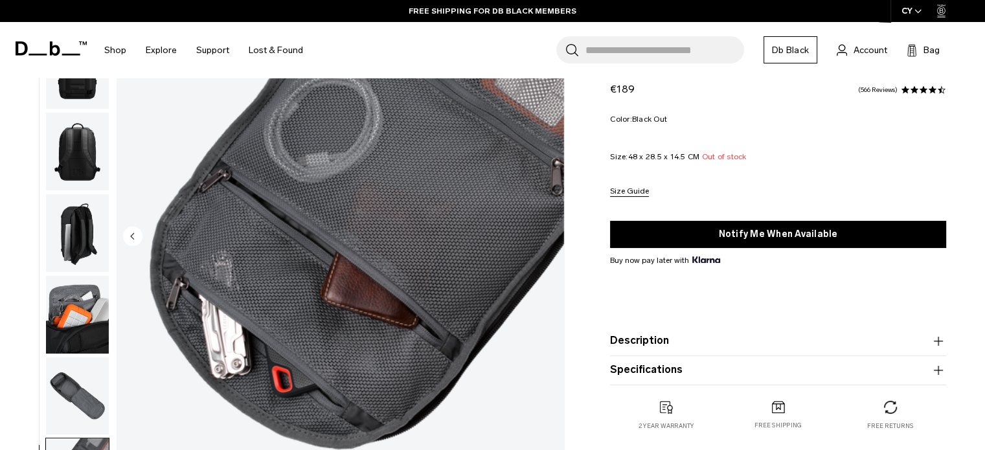
click at [574, 227] on div "Ramverk 1st Generation Backpack 21L 19/20 €189 4.7 star rating 566 Reviews Colo…" at bounding box center [778, 248] width 414 height 414
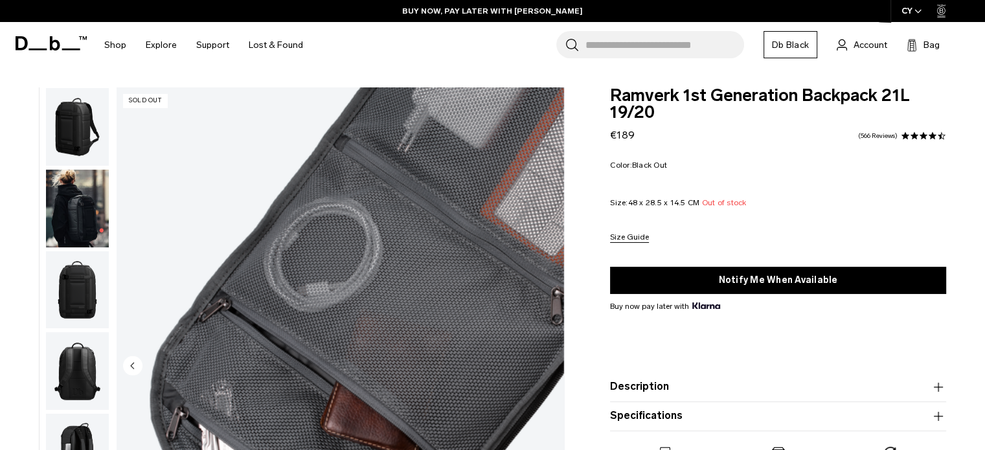
click at [85, 178] on img "button" at bounding box center [77, 209] width 63 height 78
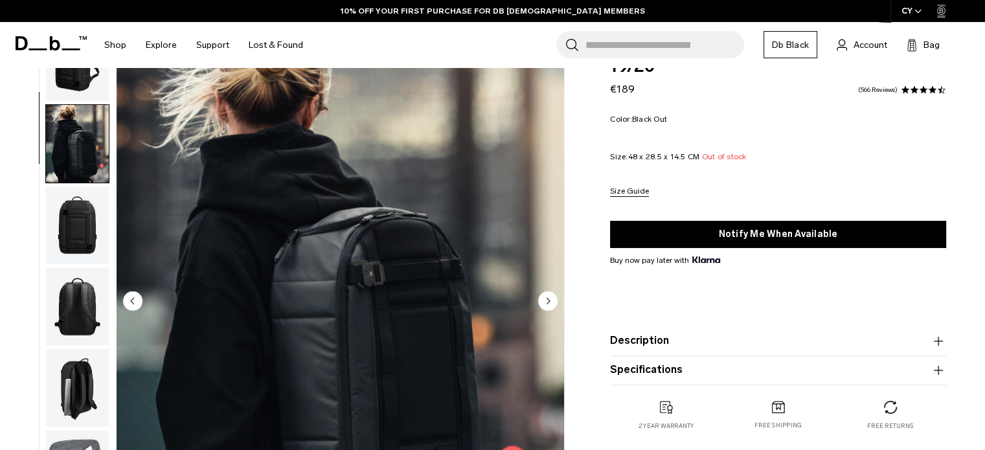
click at [60, 214] on img "button" at bounding box center [77, 225] width 63 height 78
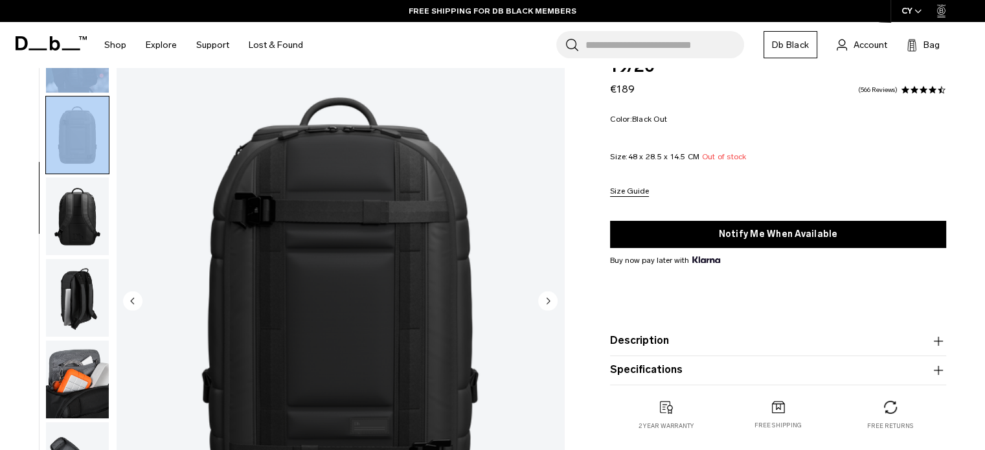
drag, startPoint x: 39, startPoint y: 183, endPoint x: 43, endPoint y: 207, distance: 24.9
click at [43, 207] on div at bounding box center [74, 302] width 71 height 559
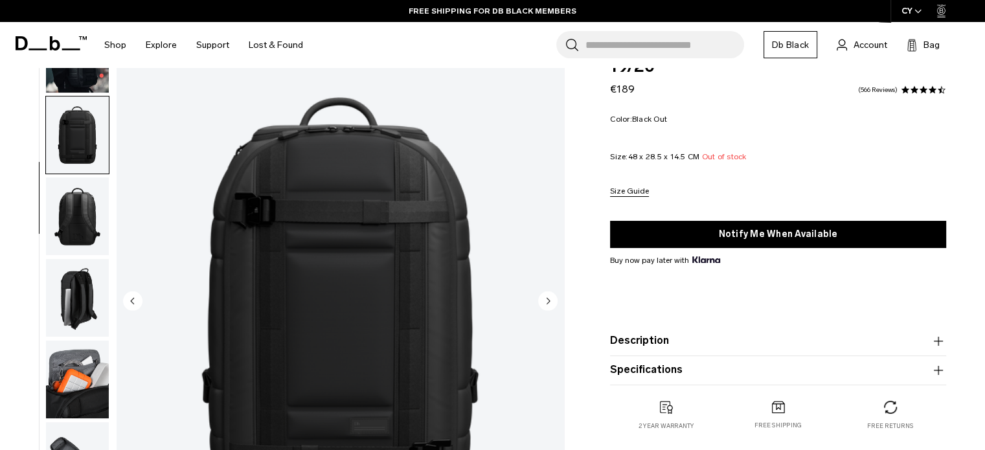
drag, startPoint x: 1, startPoint y: 236, endPoint x: 74, endPoint y: 230, distance: 73.4
click at [2, 236] on div "03 / 08 Sold Out" at bounding box center [285, 305] width 571 height 565
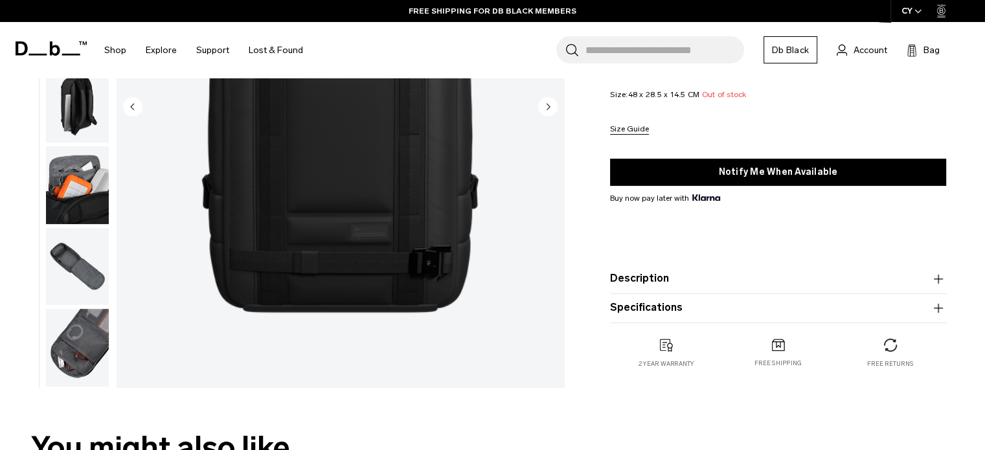
click at [82, 357] on img "button" at bounding box center [77, 348] width 63 height 78
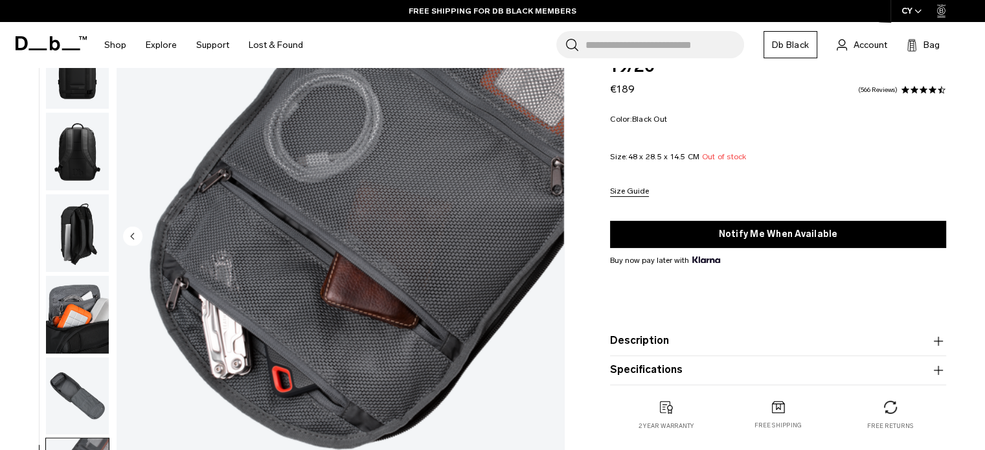
click at [139, 238] on circle "Previous slide" at bounding box center [132, 235] width 19 height 19
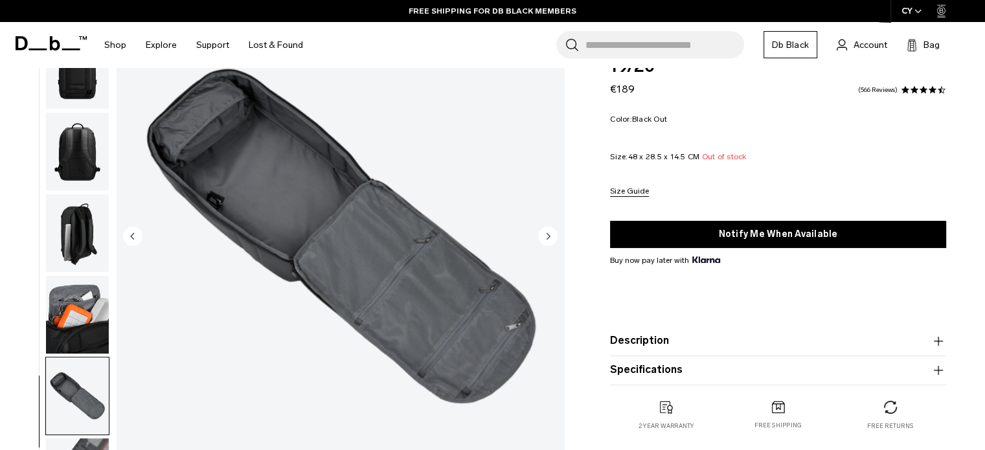
click at [139, 238] on circle "Previous slide" at bounding box center [132, 235] width 19 height 19
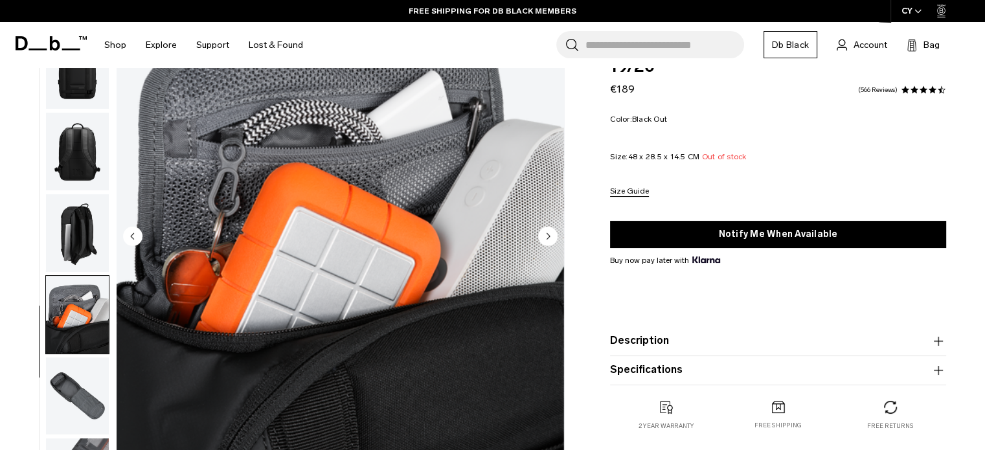
click at [139, 238] on circle "Previous slide" at bounding box center [132, 235] width 19 height 19
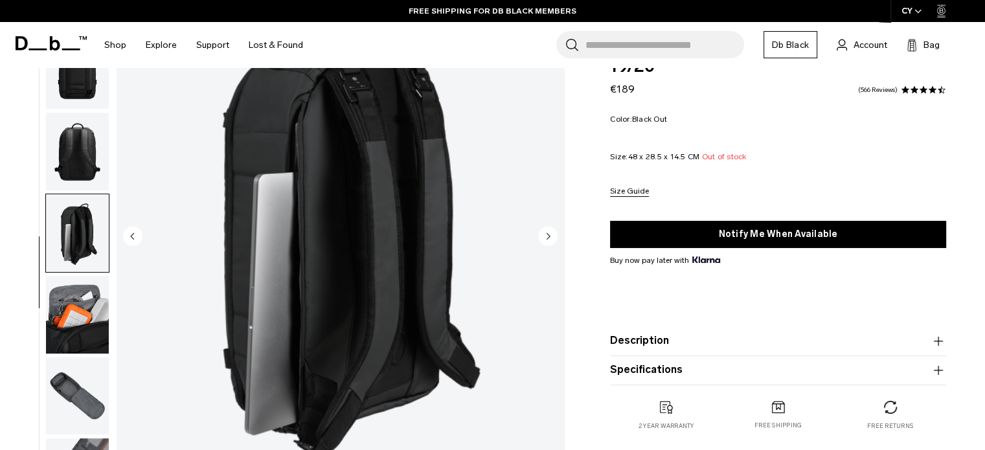
click at [139, 238] on circle "Previous slide" at bounding box center [132, 235] width 19 height 19
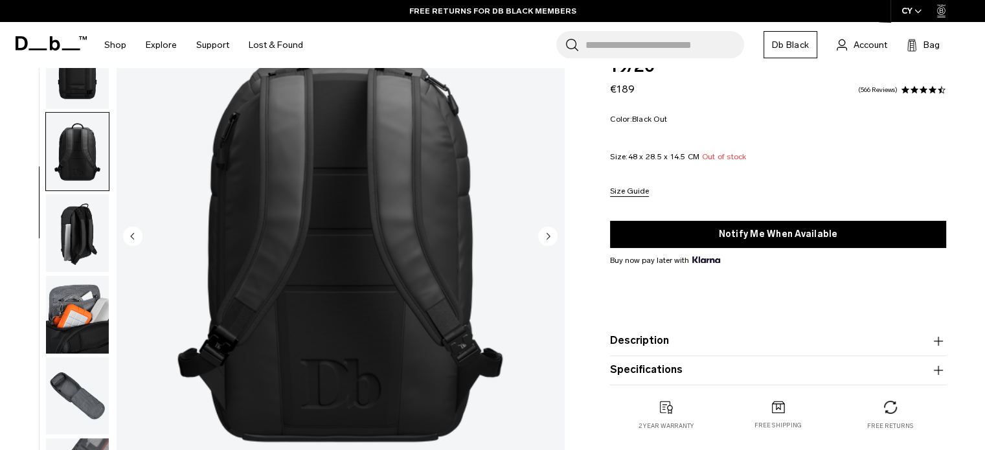
click at [139, 238] on circle "Previous slide" at bounding box center [132, 235] width 19 height 19
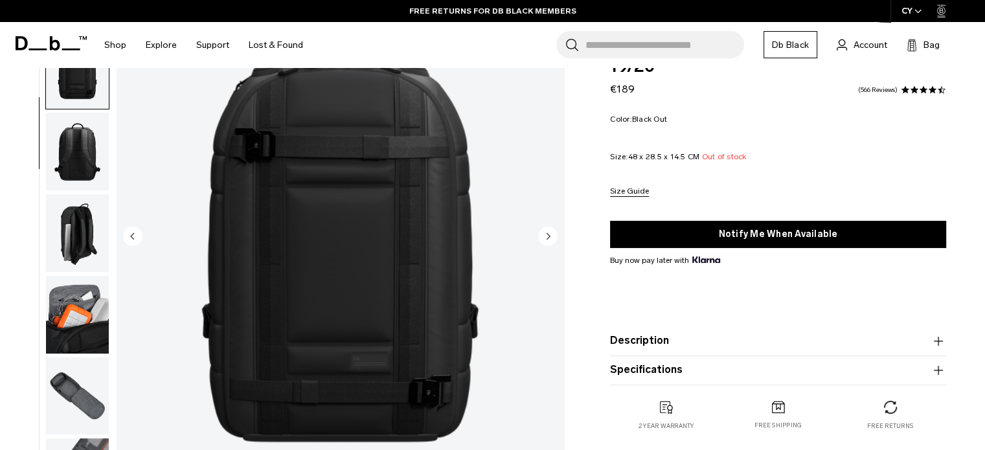
click at [139, 238] on circle "Previous slide" at bounding box center [132, 235] width 19 height 19
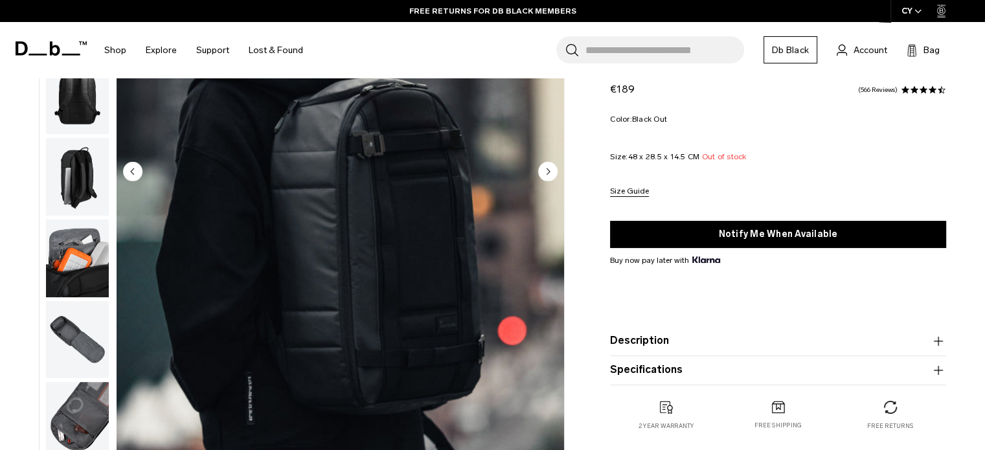
click at [548, 169] on circle "Next slide" at bounding box center [547, 170] width 19 height 19
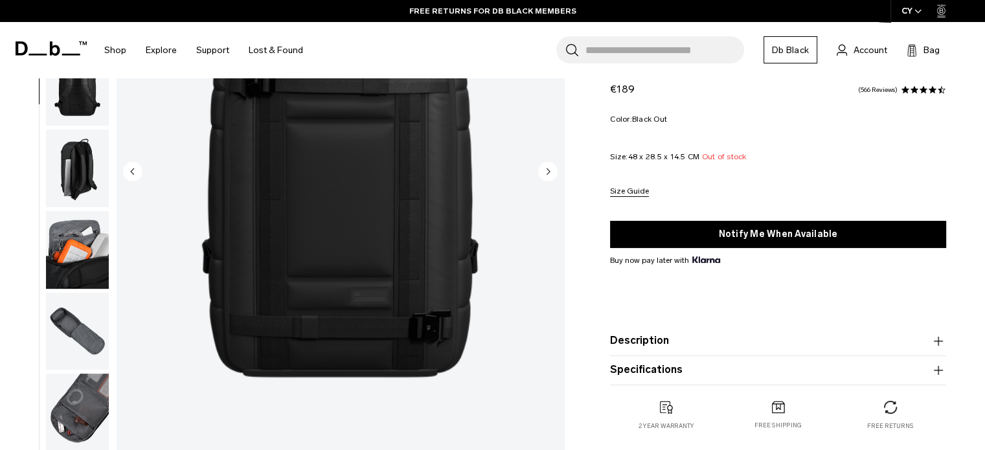
click at [127, 169] on circle "Previous slide" at bounding box center [132, 170] width 19 height 19
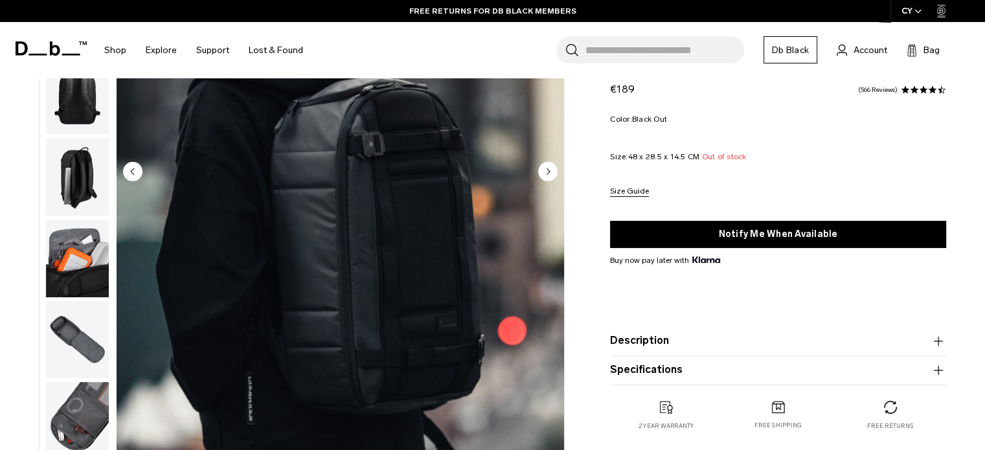
click at [127, 169] on circle "Previous slide" at bounding box center [132, 170] width 19 height 19
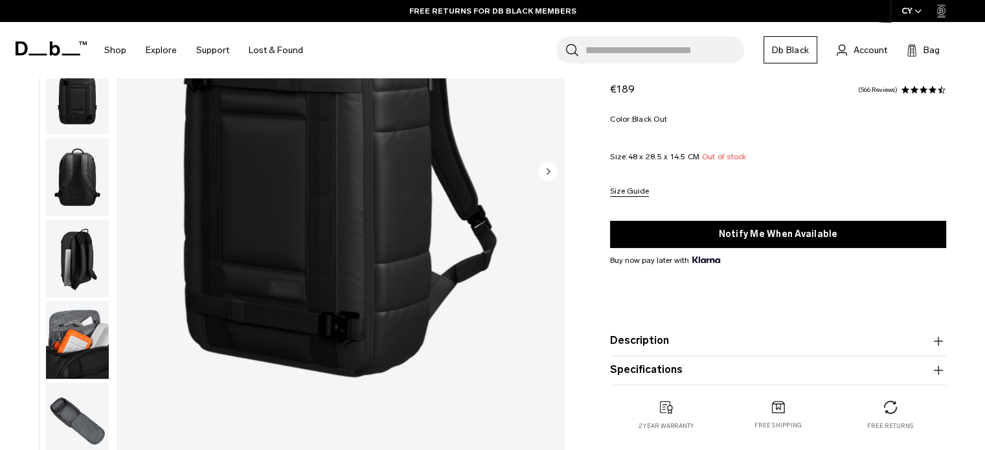
click at [127, 169] on div "01 / 08 Sold Out" at bounding box center [340, 172] width 447 height 559
click at [127, 169] on img "1 / 8" at bounding box center [340, 172] width 447 height 559
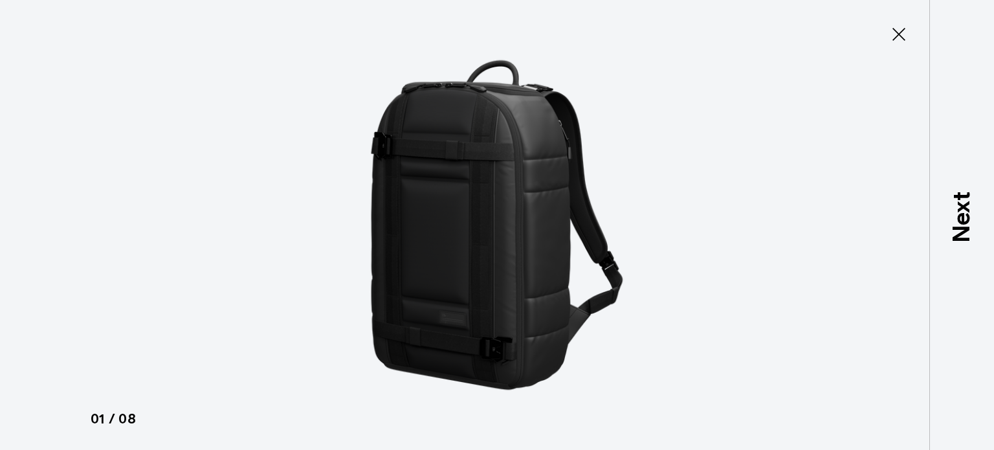
click at [900, 28] on icon at bounding box center [899, 34] width 21 height 21
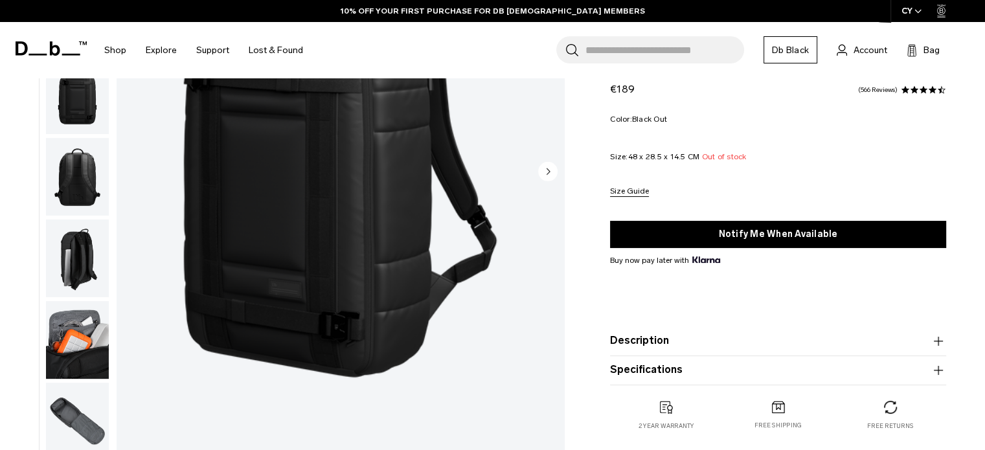
click at [700, 90] on div "Ramverk 1st Generation Backpack 21L 19/20 €189 4.7 star rating 566 Reviews" at bounding box center [778, 69] width 336 height 56
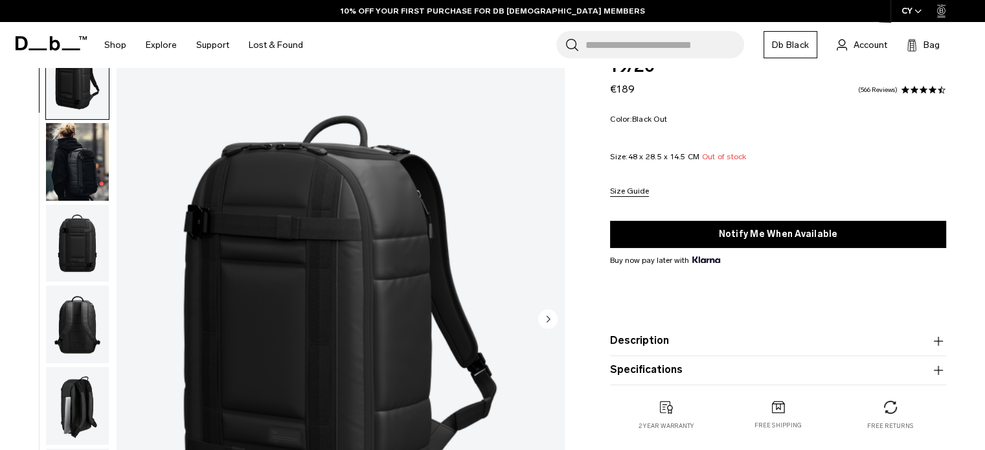
scroll to position [129, 0]
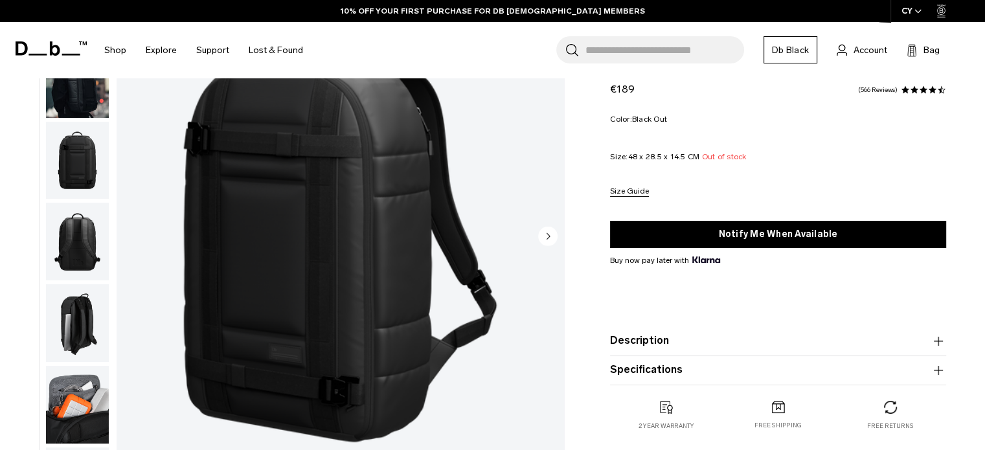
click at [547, 239] on circle "Next slide" at bounding box center [547, 235] width 19 height 19
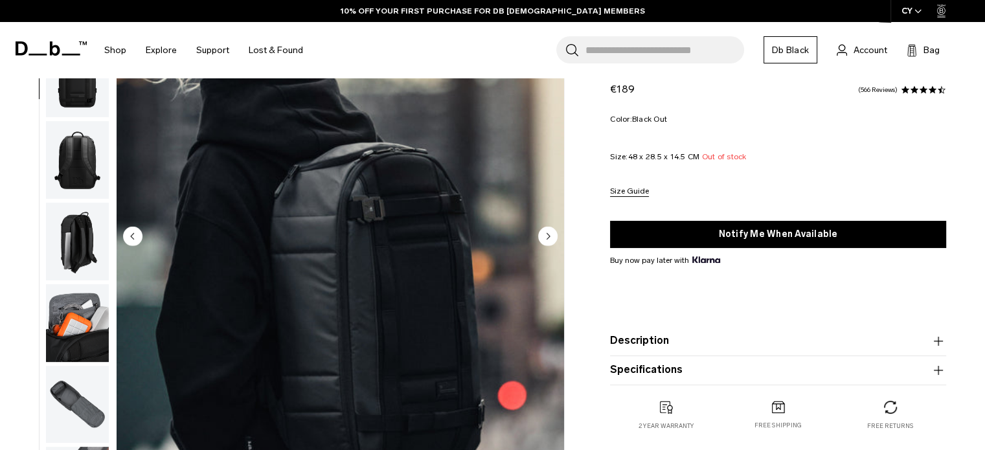
click at [547, 239] on circle "Next slide" at bounding box center [547, 235] width 19 height 19
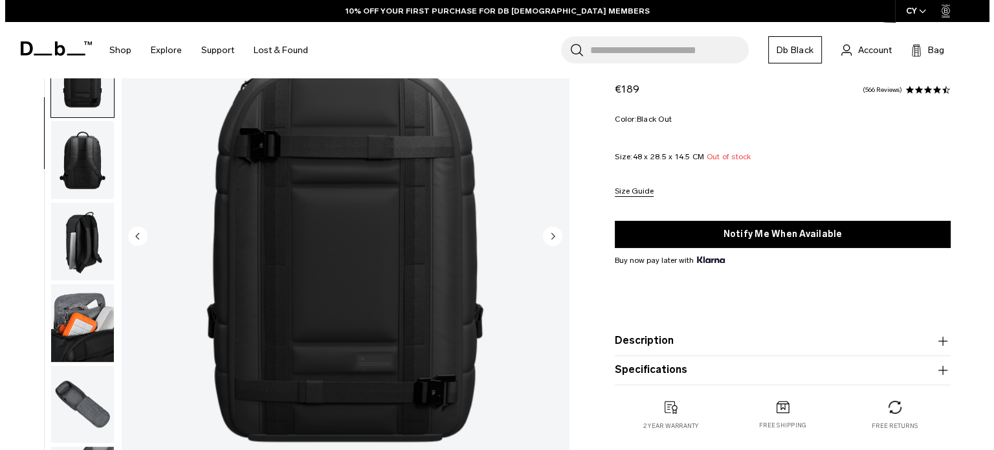
scroll to position [91, 0]
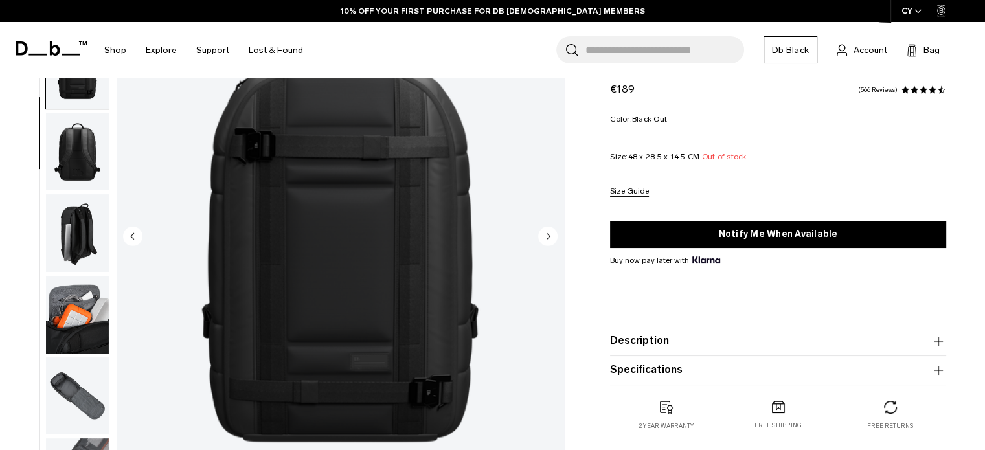
click at [547, 239] on circle "Next slide" at bounding box center [547, 235] width 19 height 19
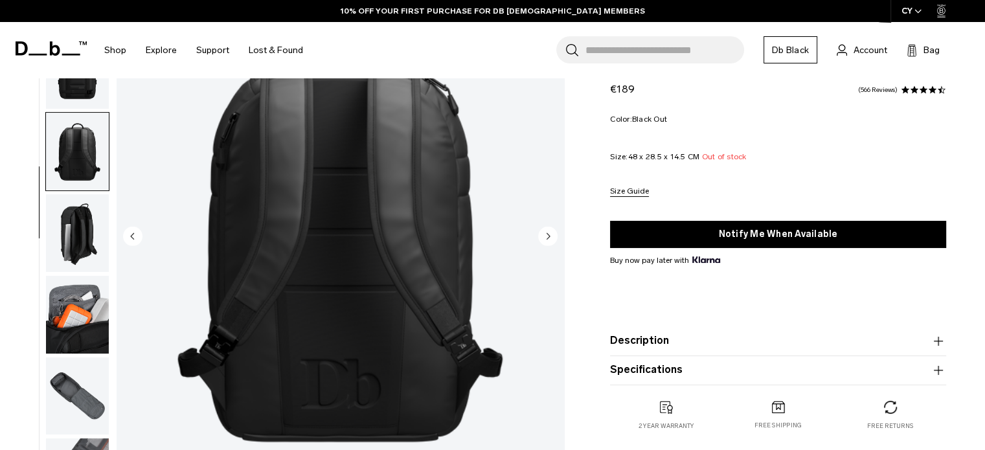
click at [547, 239] on circle "Next slide" at bounding box center [547, 235] width 19 height 19
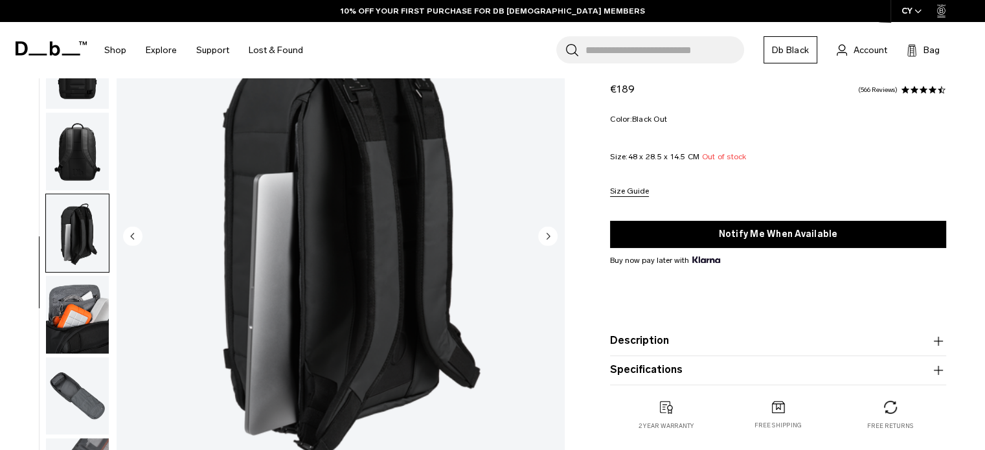
click at [547, 239] on circle "Next slide" at bounding box center [547, 235] width 19 height 19
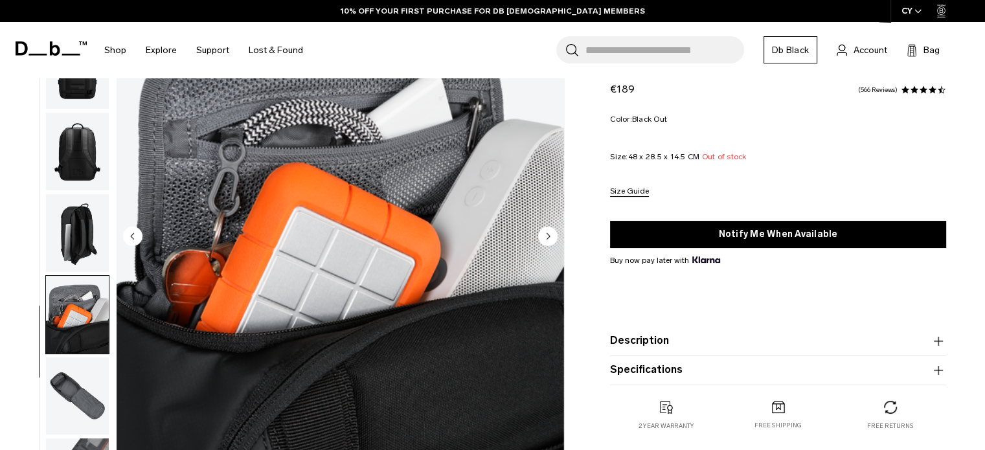
click at [547, 239] on circle "Next slide" at bounding box center [547, 235] width 19 height 19
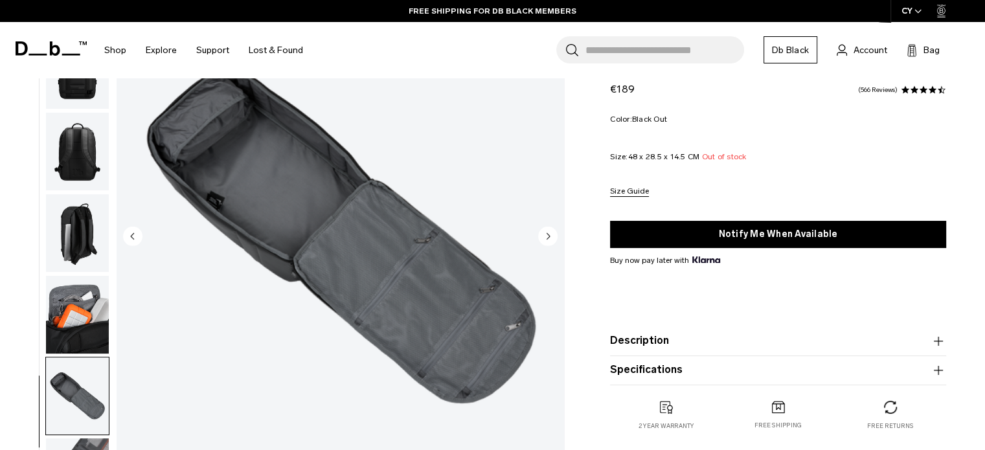
click at [547, 239] on circle "Next slide" at bounding box center [547, 235] width 19 height 19
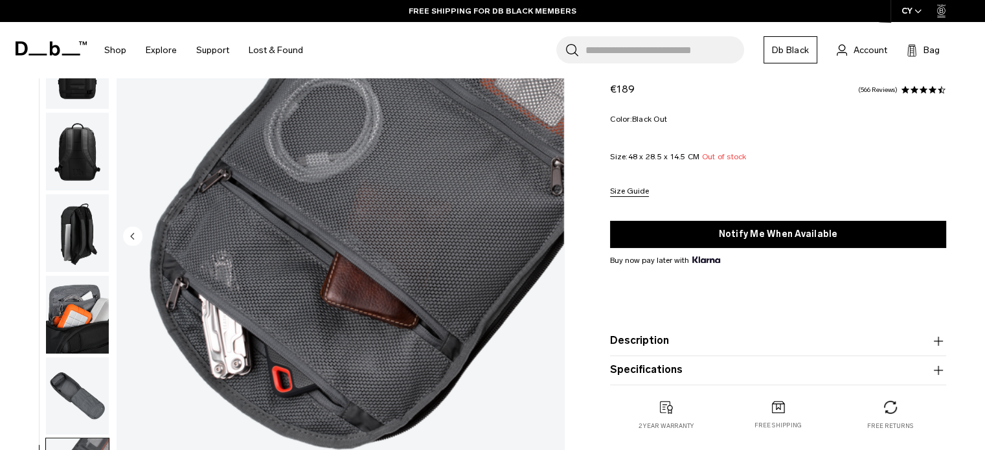
click at [547, 239] on img "8 / 8" at bounding box center [340, 237] width 447 height 559
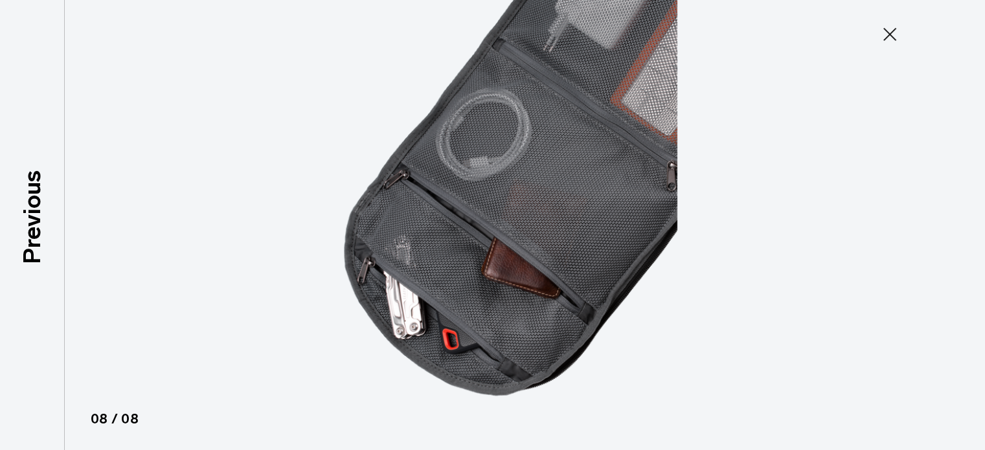
scroll to position [83, 0]
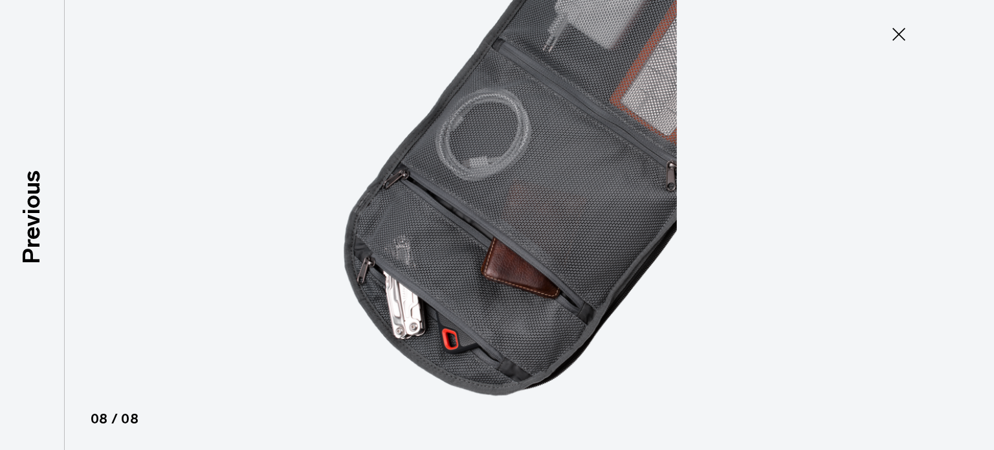
click at [547, 239] on img at bounding box center [497, 225] width 583 height 450
click at [901, 30] on icon at bounding box center [899, 34] width 21 height 21
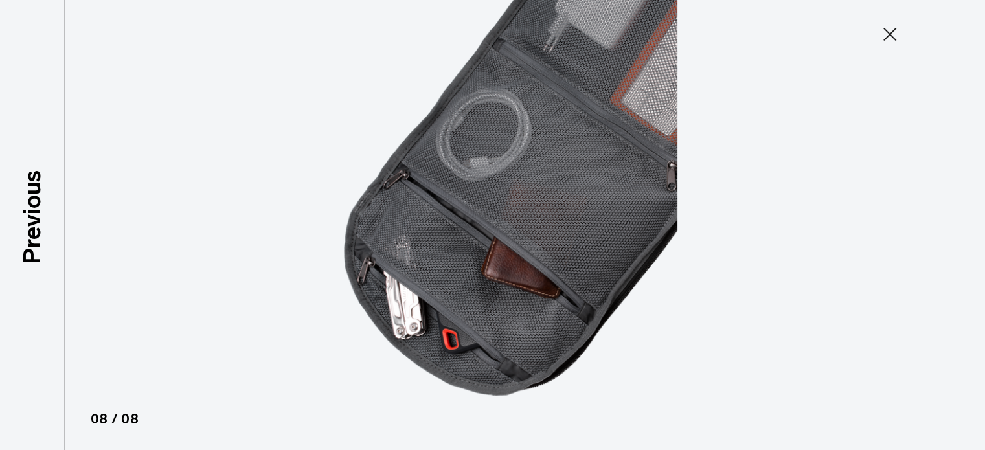
scroll to position [91, 0]
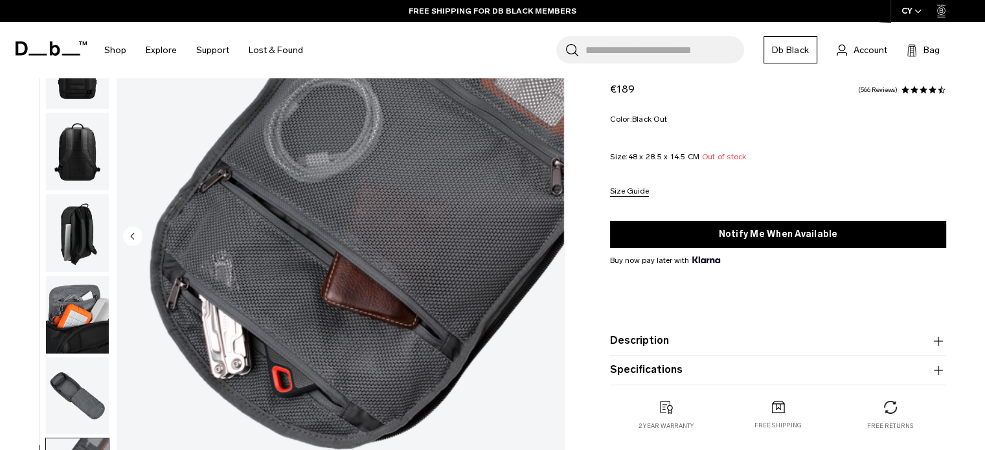
click at [67, 227] on img "button" at bounding box center [77, 233] width 63 height 78
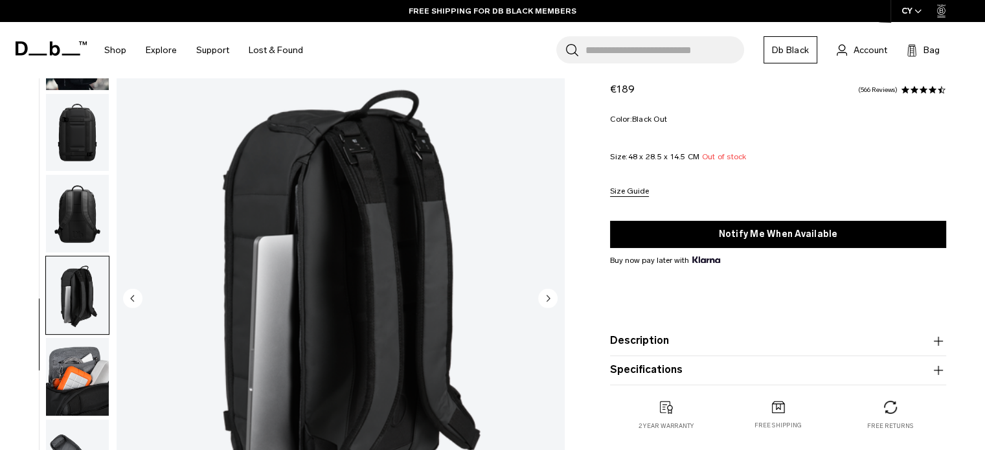
scroll to position [65, 0]
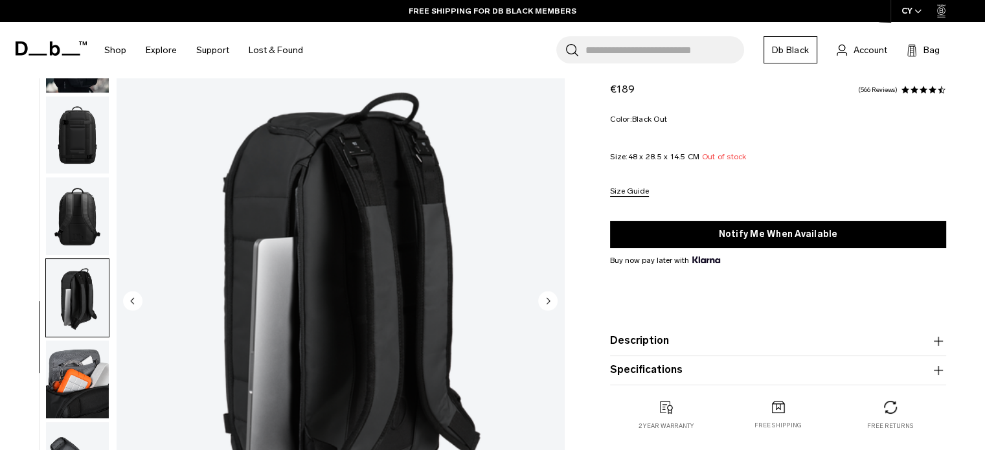
click at [92, 148] on img "button" at bounding box center [77, 135] width 63 height 78
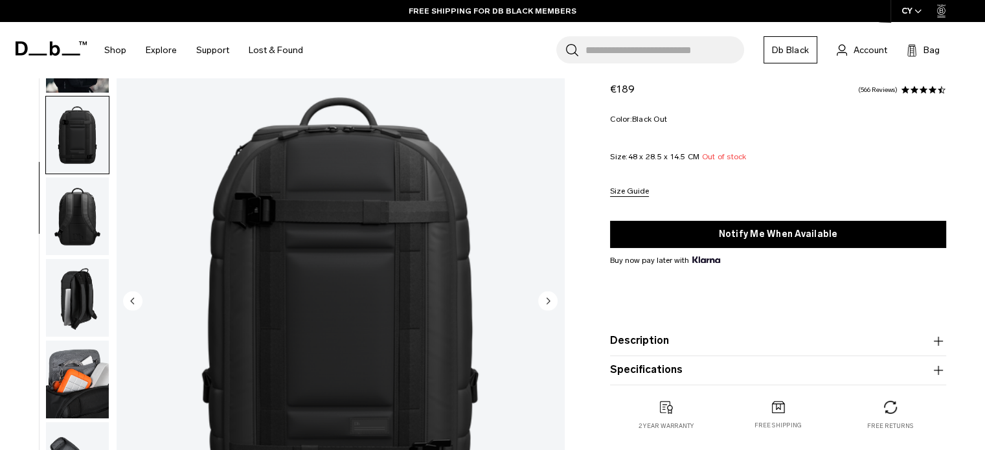
click at [78, 89] on img "button" at bounding box center [77, 54] width 63 height 78
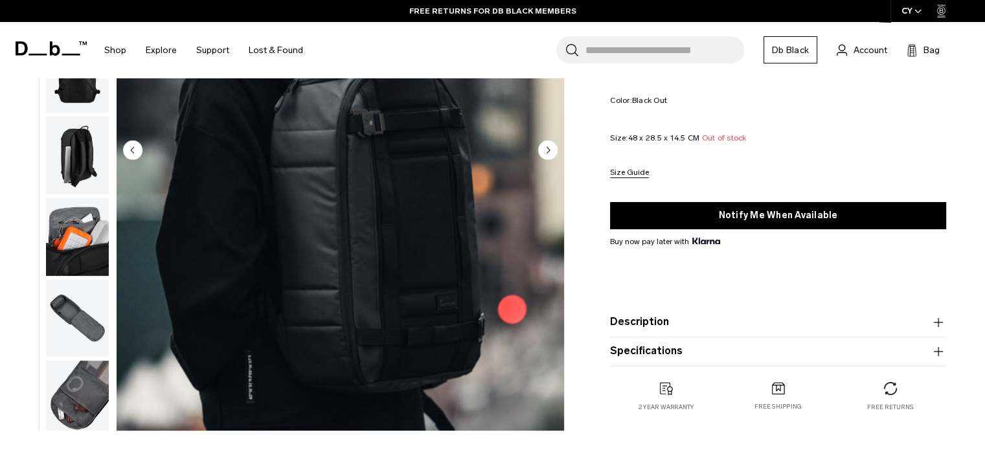
scroll to position [194, 0]
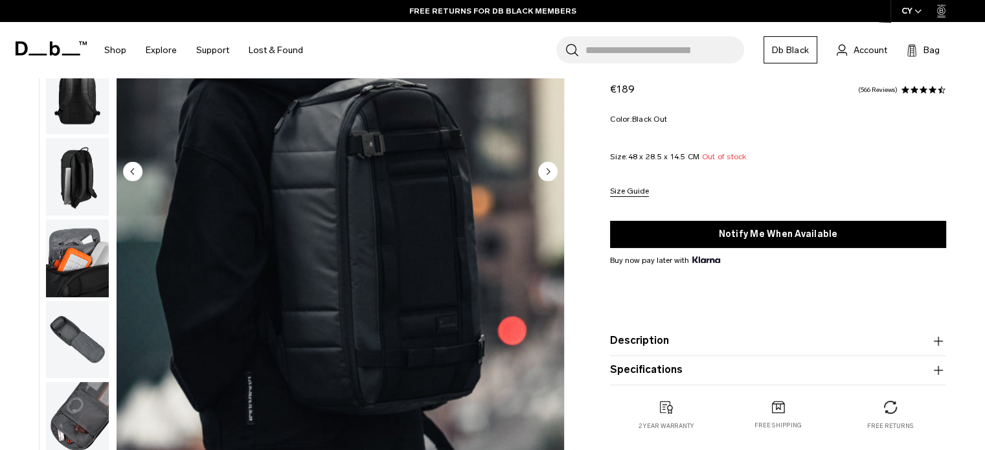
click at [552, 173] on circle "Next slide" at bounding box center [547, 170] width 19 height 19
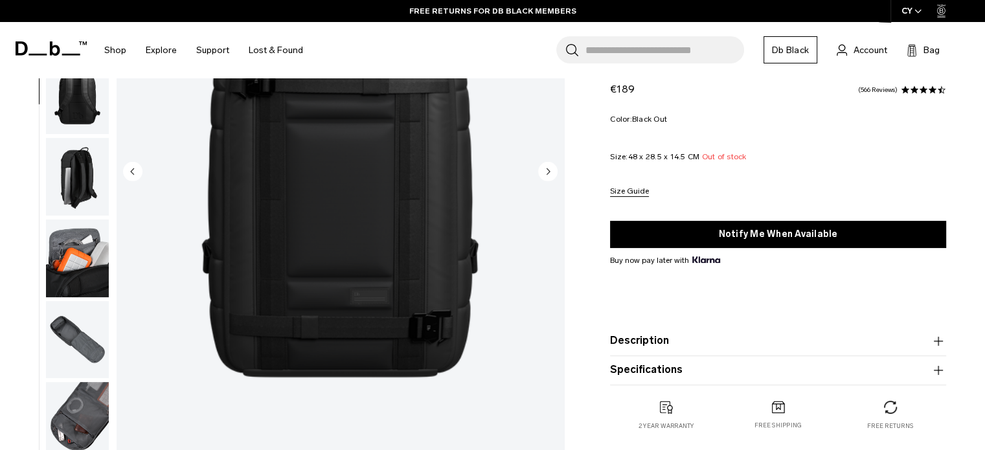
scroll to position [91, 0]
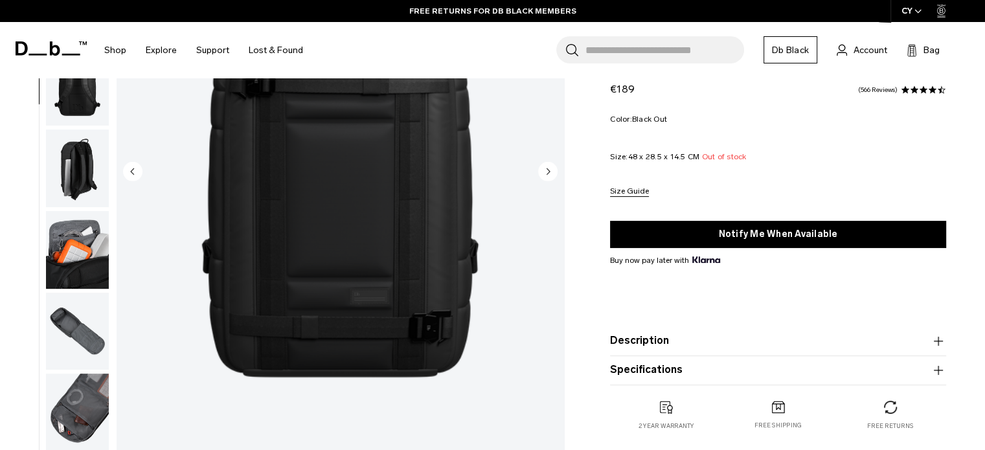
click at [552, 173] on circle "Next slide" at bounding box center [547, 170] width 19 height 19
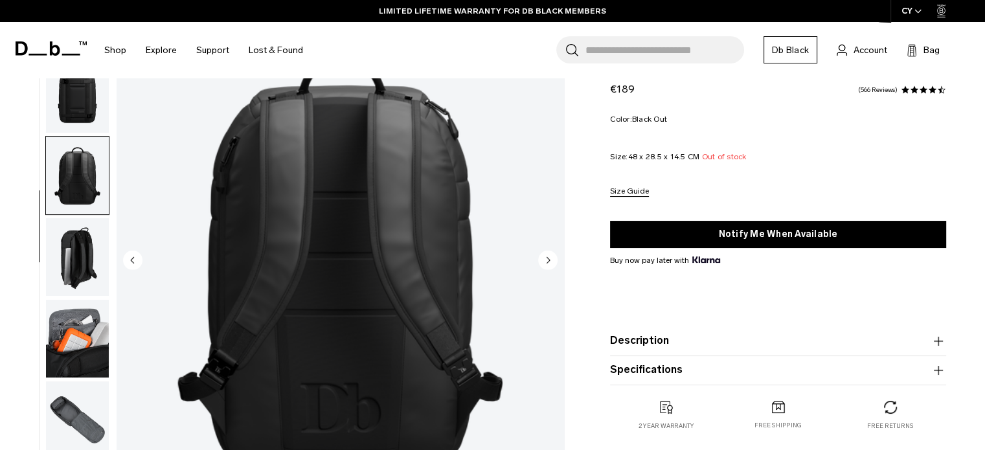
scroll to position [0, 0]
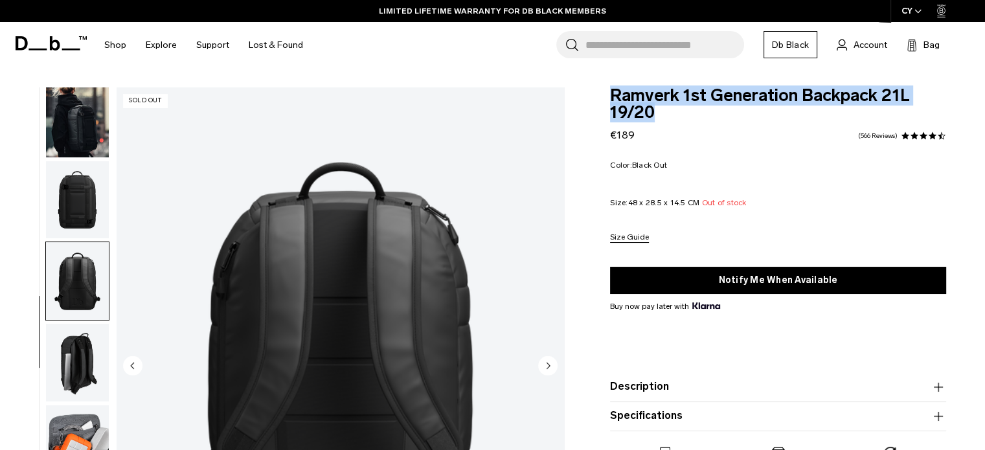
drag, startPoint x: 613, startPoint y: 100, endPoint x: 661, endPoint y: 113, distance: 49.6
click at [661, 113] on span "Ramverk 1st Generation Backpack 21L 19/20" at bounding box center [778, 104] width 336 height 34
copy span "Ramverk 1st Generation Backpack 21L 19/20"
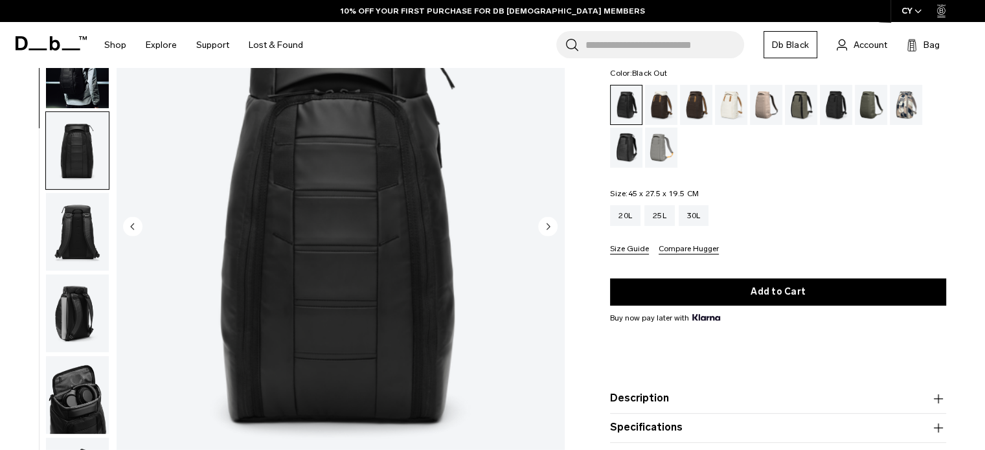
scroll to position [163, 0]
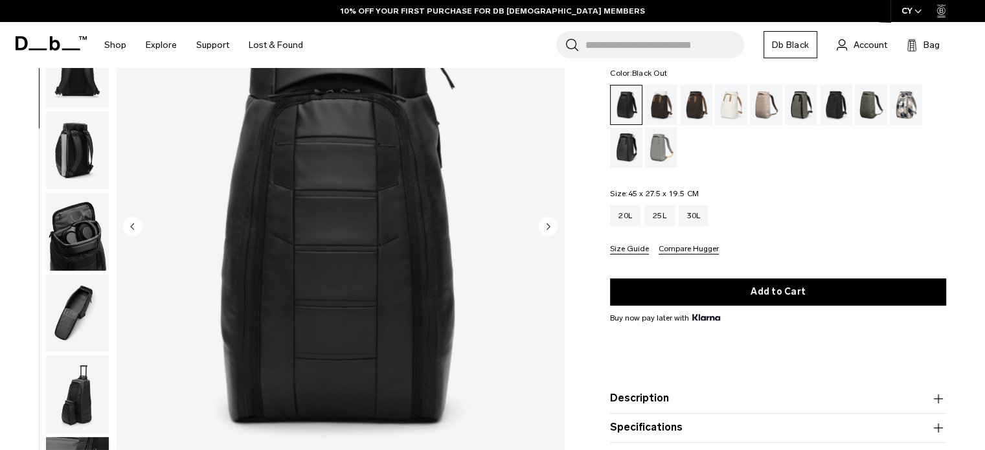
click at [547, 229] on icon "Next slide" at bounding box center [548, 226] width 3 height 6
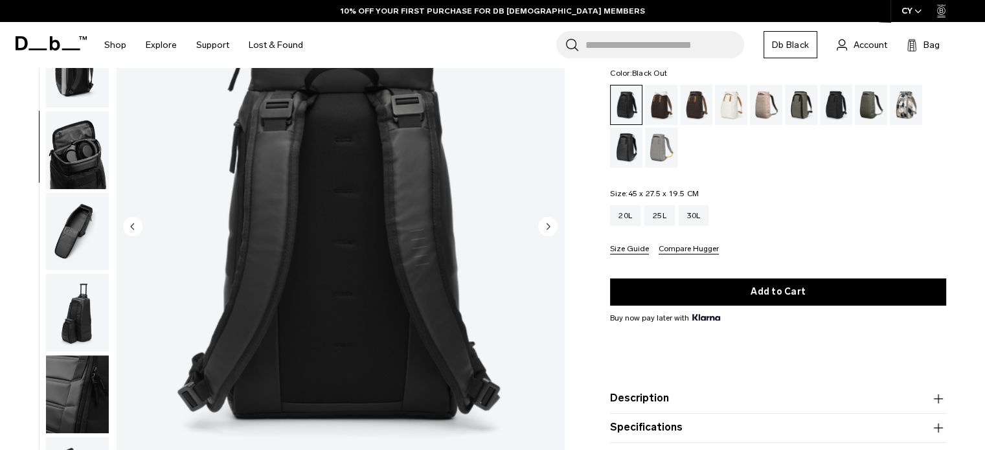
scroll to position [0, 0]
click at [547, 229] on icon "Next slide" at bounding box center [548, 226] width 3 height 6
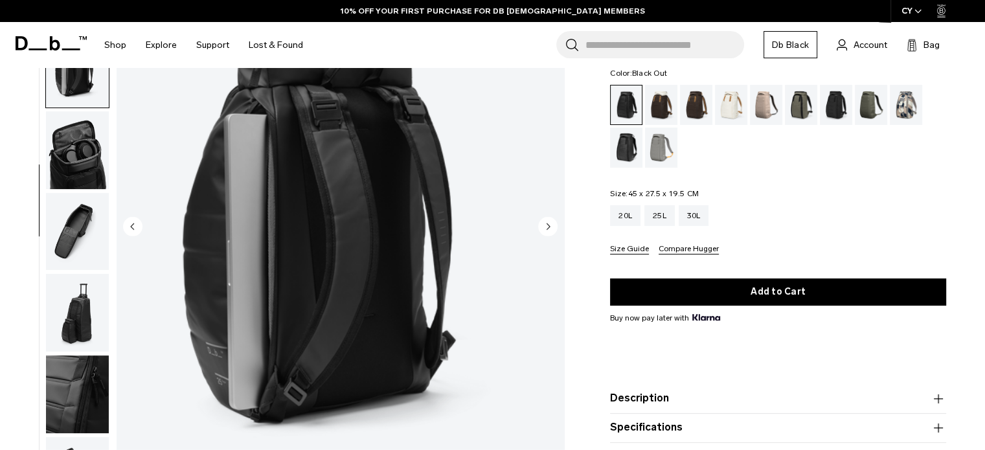
scroll to position [254, 0]
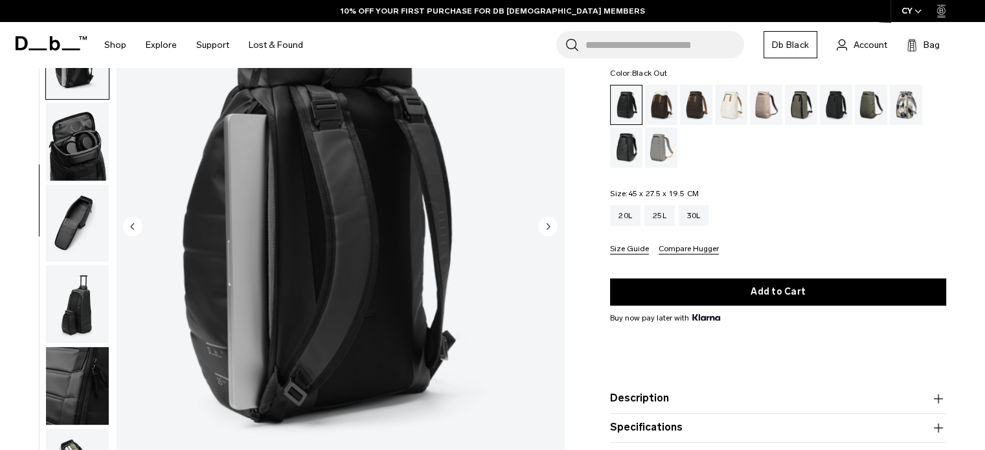
click at [547, 229] on icon "Next slide" at bounding box center [548, 226] width 3 height 6
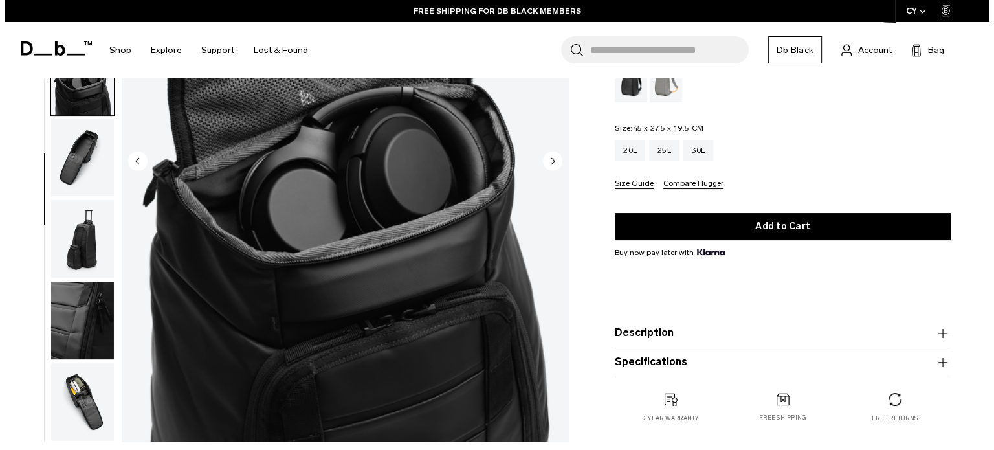
scroll to position [139, 0]
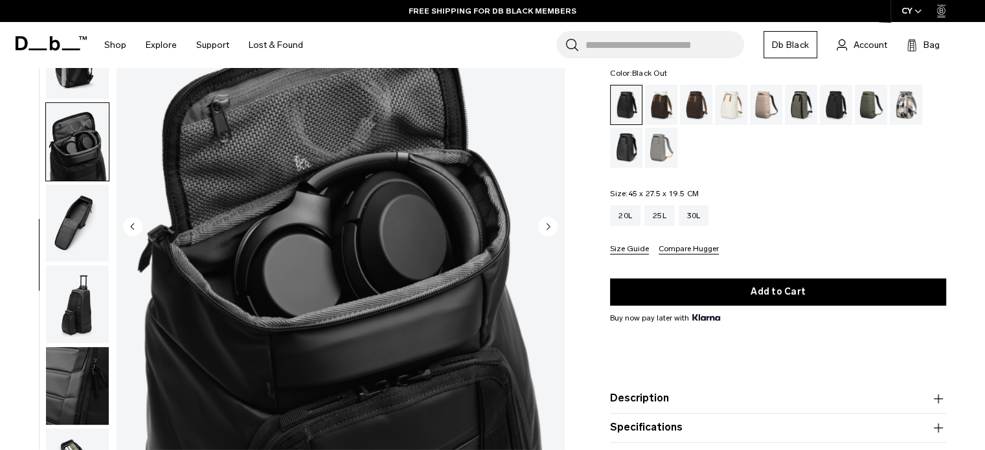
click at [547, 229] on icon "Next slide" at bounding box center [548, 226] width 3 height 6
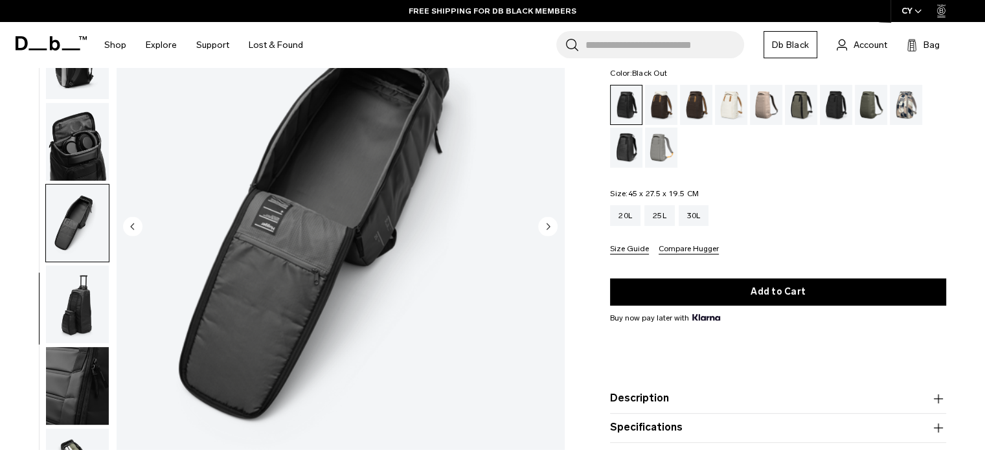
click at [547, 229] on icon "Next slide" at bounding box center [548, 226] width 3 height 6
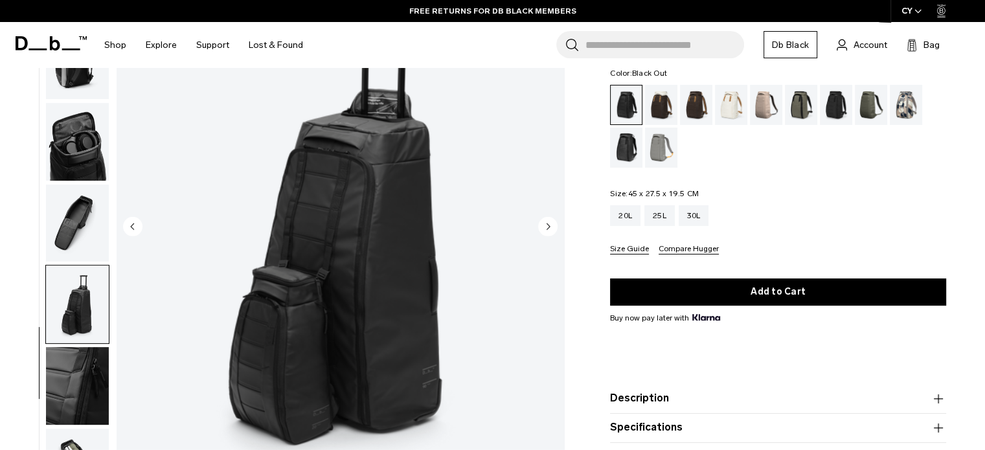
click at [547, 229] on icon "Next slide" at bounding box center [548, 226] width 3 height 6
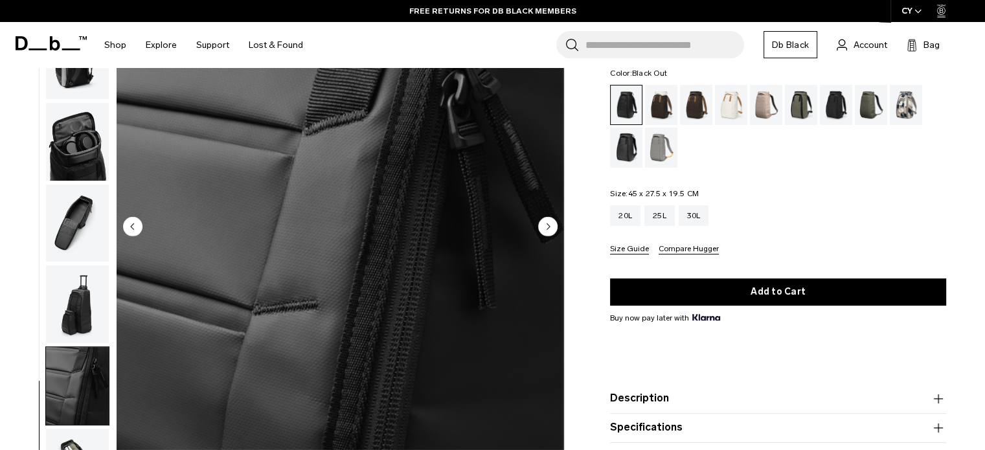
click at [547, 229] on icon "Next slide" at bounding box center [548, 226] width 3 height 6
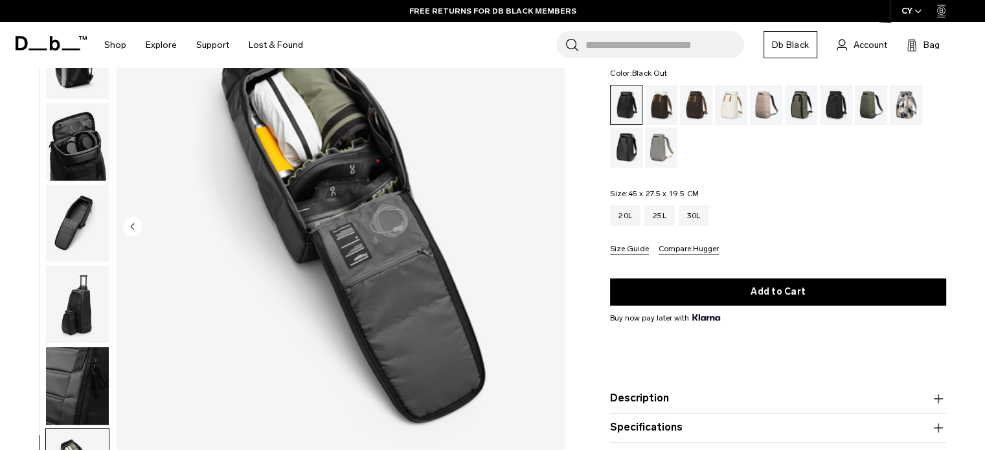
click at [546, 229] on img "10 / 10" at bounding box center [340, 227] width 447 height 559
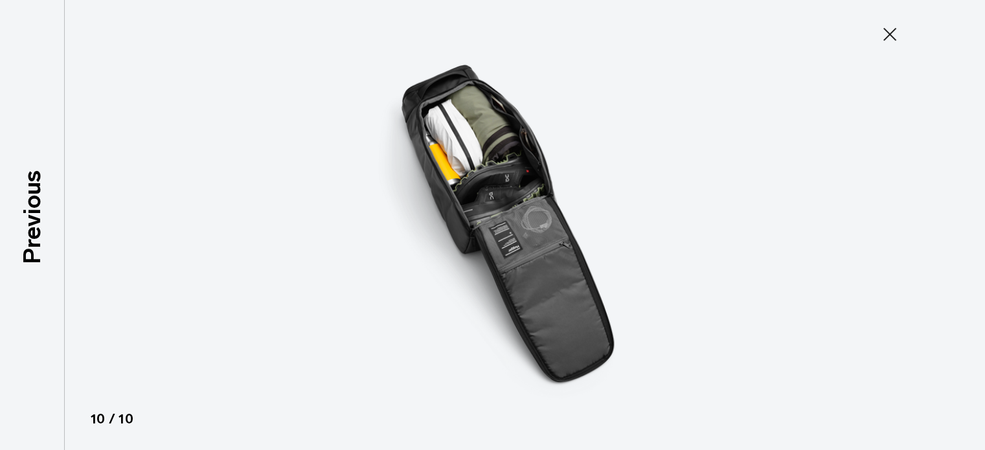
scroll to position [246, 0]
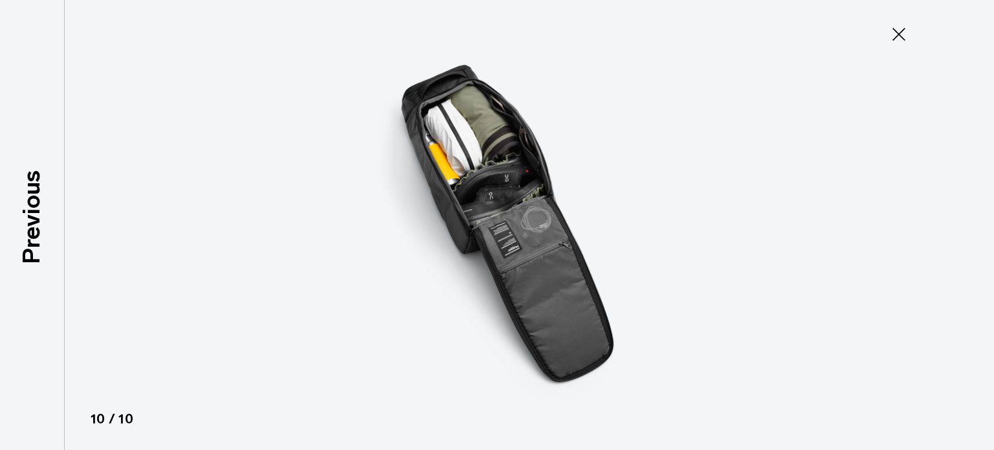
click at [906, 40] on icon at bounding box center [899, 34] width 21 height 21
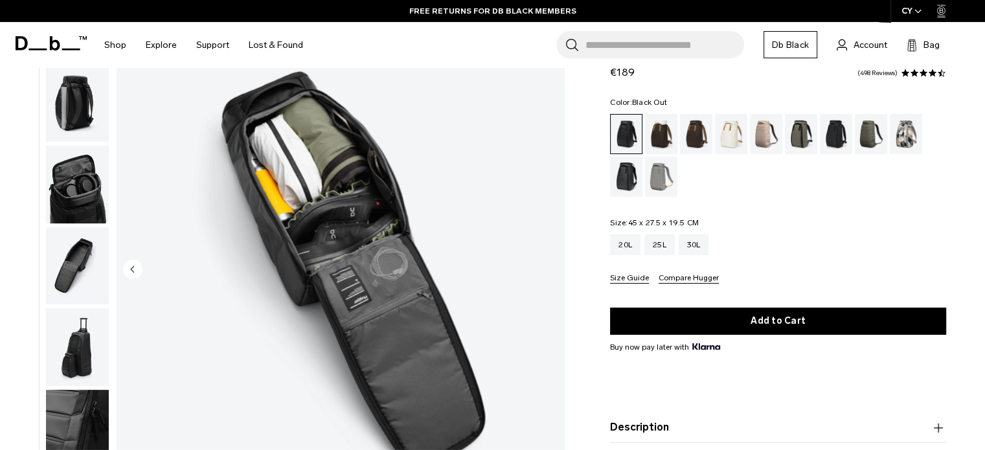
scroll to position [74, 0]
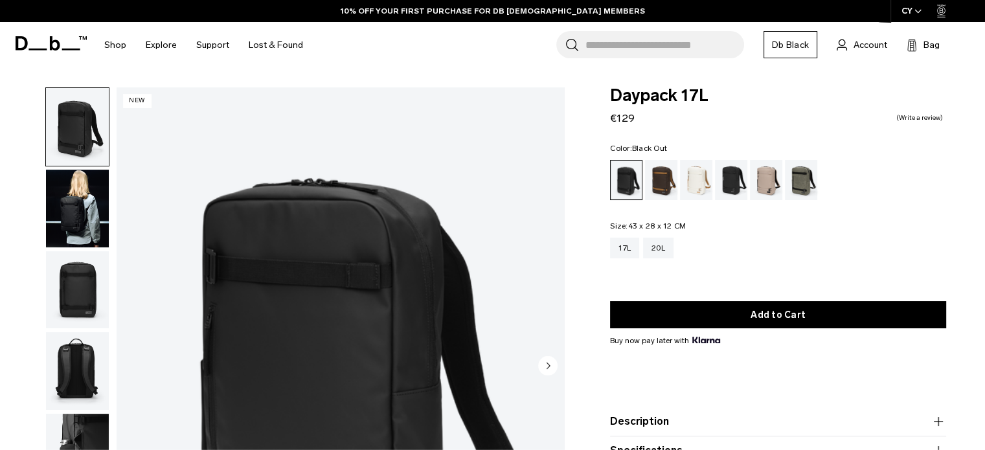
click at [73, 260] on img "button" at bounding box center [77, 290] width 63 height 78
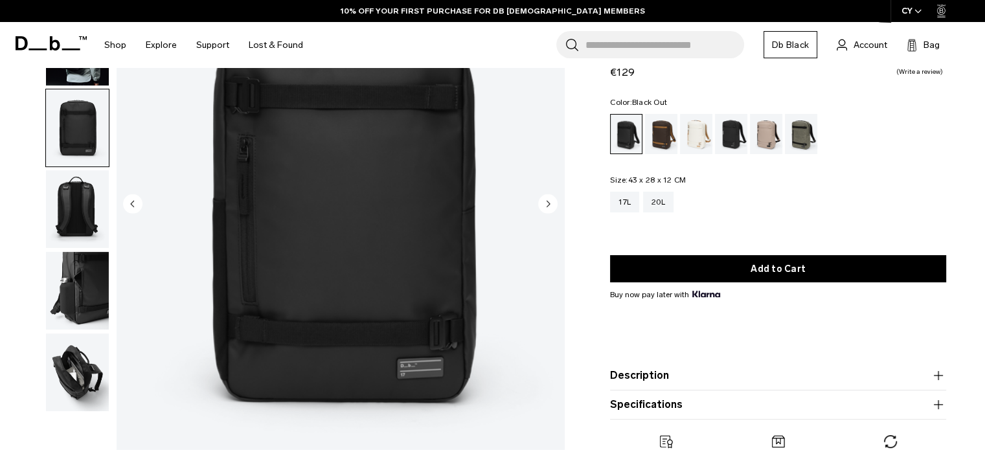
scroll to position [194, 0]
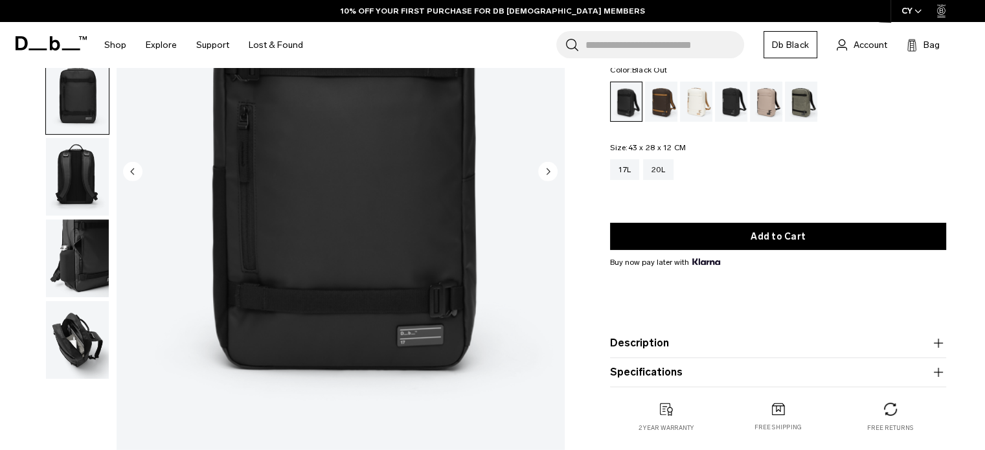
click at [82, 268] on img "button" at bounding box center [77, 258] width 63 height 78
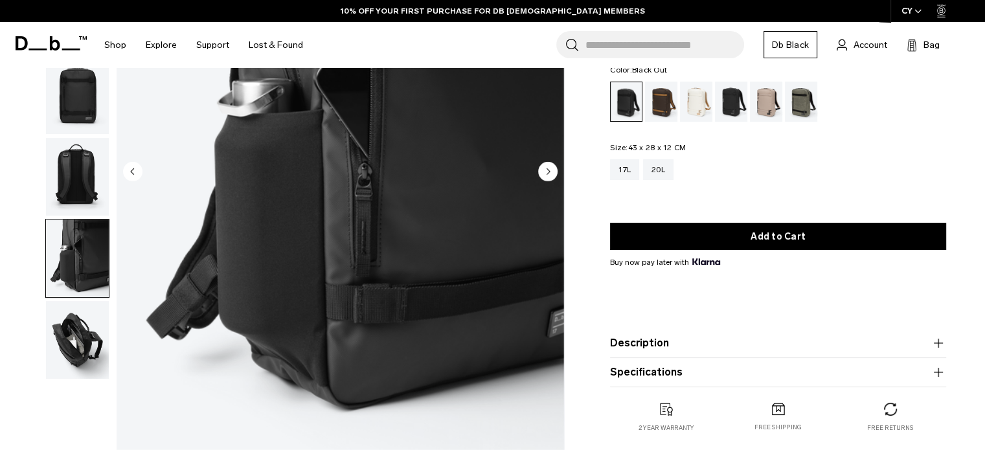
scroll to position [0, 0]
click at [88, 317] on img "button" at bounding box center [77, 340] width 63 height 78
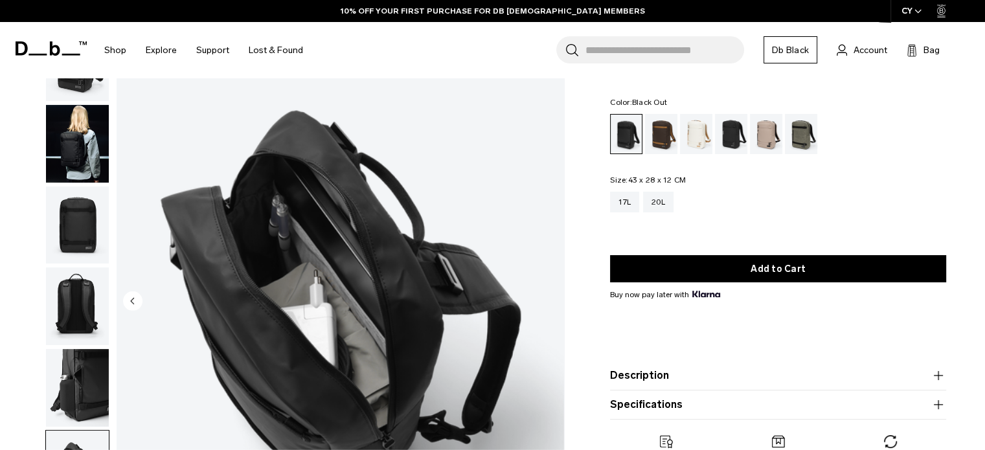
scroll to position [129, 0]
